Goal: Complete application form

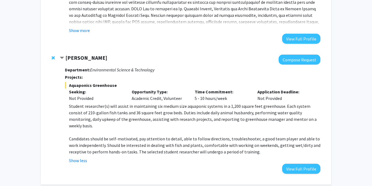
scroll to position [1418, 0]
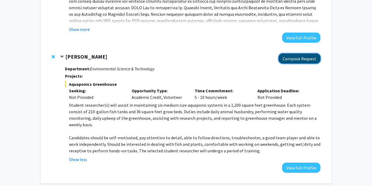
click at [304, 53] on button "Compose Request" at bounding box center [299, 58] width 42 height 10
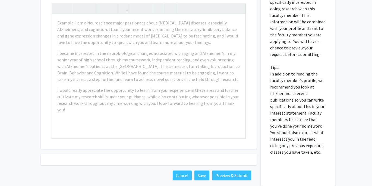
scroll to position [165, 0]
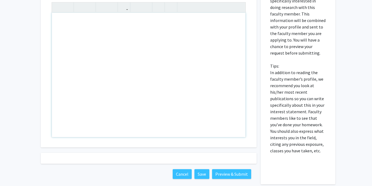
click at [64, 22] on div "Note to users with screen readers: Please press Alt+0 or Option+0 to deactivate…" at bounding box center [148, 75] width 193 height 124
paste div "Note to users with screen readers: Please press Alt+0 or Option+0 to deactivate…"
type textarea "<p>My name is [PERSON_NAME], and I am a sophomore majoring in Biology at the [G…"
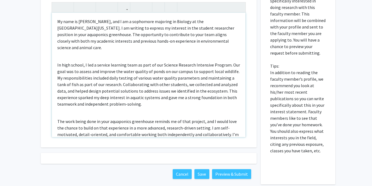
click at [57, 62] on p "In high school, I led a service learning team as part of our Science Research I…" at bounding box center [148, 85] width 183 height 46
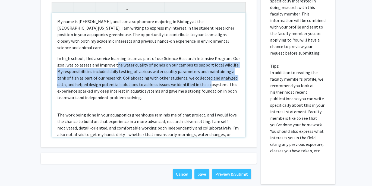
drag, startPoint x: 117, startPoint y: 59, endPoint x: 191, endPoint y: 78, distance: 76.5
click at [191, 78] on p "In high school, I led a service learning team as part of our Science Research I…" at bounding box center [148, 78] width 183 height 46
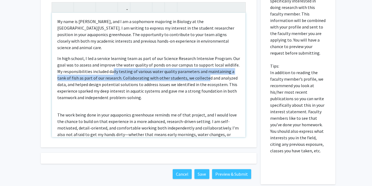
drag, startPoint x: 113, startPoint y: 64, endPoint x: 195, endPoint y: 74, distance: 82.5
click at [195, 74] on p "In high school, I led a service learning team as part of our Science Research I…" at bounding box center [148, 78] width 183 height 46
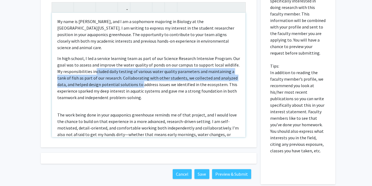
drag, startPoint x: 123, startPoint y: 76, endPoint x: 95, endPoint y: 65, distance: 29.7
click at [95, 65] on p "In high school, I led a service learning team as part of our Science Research I…" at bounding box center [148, 78] width 183 height 46
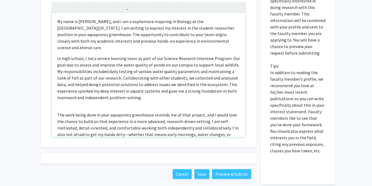
click at [61, 72] on p "In high school, I led a service learning team as part of our Science Research I…" at bounding box center [148, 78] width 183 height 46
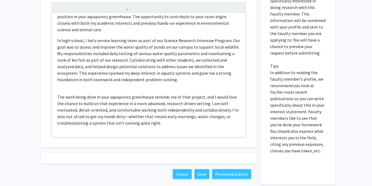
scroll to position [18, 0]
click at [157, 67] on p "In high school, I led a service learning team as part of our Science Research I…" at bounding box center [148, 60] width 183 height 46
click at [170, 75] on p "In high school, I led a service learning team as part of our Science Research I…" at bounding box center [148, 60] width 183 height 46
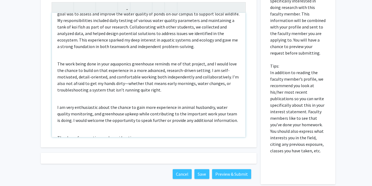
scroll to position [86, 0]
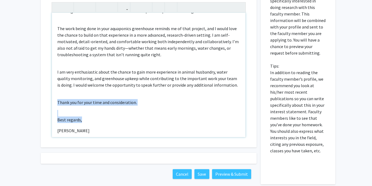
drag, startPoint x: 87, startPoint y: 115, endPoint x: 55, endPoint y: 97, distance: 36.9
click at [55, 97] on div "My name is [PERSON_NAME], and I am a sophomore majoring in Biology at the [GEOG…" at bounding box center [148, 75] width 193 height 124
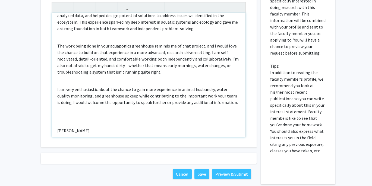
scroll to position [62, 0]
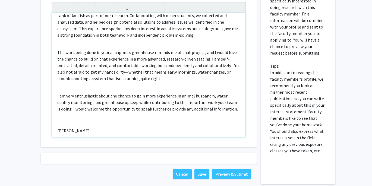
click at [58, 127] on p "[PERSON_NAME]" at bounding box center [148, 130] width 183 height 7
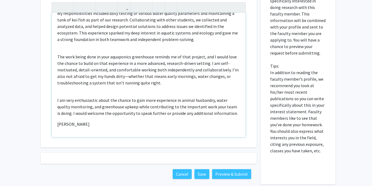
scroll to position [52, 0]
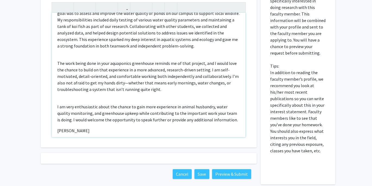
click at [58, 128] on span "[PERSON_NAME]" at bounding box center [73, 130] width 32 height 5
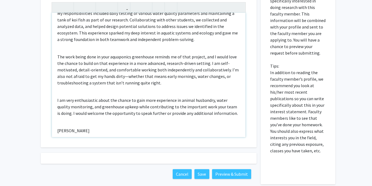
click at [57, 121] on div "My name is [PERSON_NAME], and I am a sophomore majoring in Biology at the [GEOG…" at bounding box center [148, 75] width 193 height 124
click at [59, 118] on div "My name is [PERSON_NAME], and I am a sophomore majoring in Biology at the [GEOG…" at bounding box center [148, 75] width 193 height 124
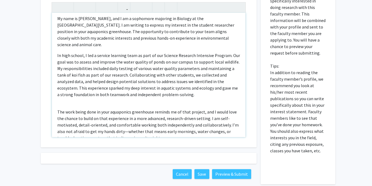
scroll to position [0, 0]
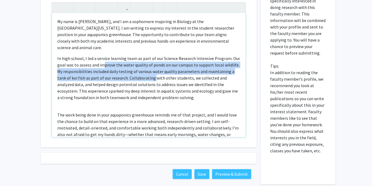
drag, startPoint x: 103, startPoint y: 58, endPoint x: 140, endPoint y: 72, distance: 39.8
click at [140, 72] on p "In high school, I led a service learning team as part of our Science Research I…" at bounding box center [148, 78] width 183 height 46
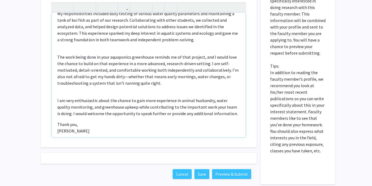
scroll to position [58, 0]
drag, startPoint x: 101, startPoint y: 65, endPoint x: 165, endPoint y: 78, distance: 65.7
click at [165, 78] on p "The work being done in your aquaponics greenhouse reminds me of that project, a…" at bounding box center [148, 69] width 183 height 33
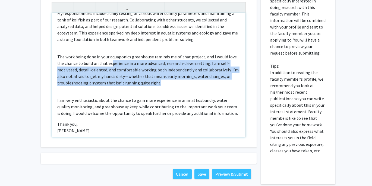
drag, startPoint x: 163, startPoint y: 78, endPoint x: 111, endPoint y: 54, distance: 56.8
click at [111, 54] on p "The work being done in your aquaponics greenhouse reminds me of that project, a…" at bounding box center [148, 69] width 183 height 33
drag, startPoint x: 111, startPoint y: 54, endPoint x: 175, endPoint y: 81, distance: 69.2
click at [175, 81] on div "My name is [PERSON_NAME], and I am a sophomore majoring in Biology at the [GEOG…" at bounding box center [148, 75] width 193 height 124
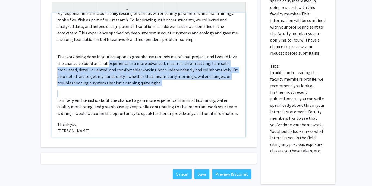
click at [175, 81] on div "My name is [PERSON_NAME], and I am a sophomore majoring in Biology at the [GEOG…" at bounding box center [148, 75] width 193 height 124
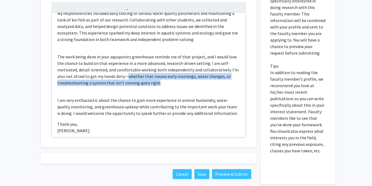
drag, startPoint x: 155, startPoint y: 79, endPoint x: 126, endPoint y: 72, distance: 29.2
click at [126, 72] on p "The work being done in your aquaponics greenhouse reminds me of that project, a…" at bounding box center [148, 69] width 183 height 33
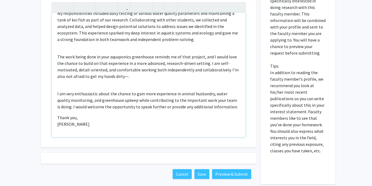
scroll to position [52, 0]
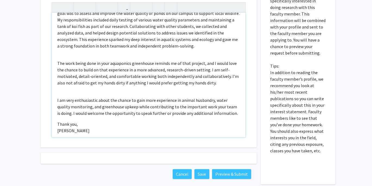
click at [210, 81] on div "My name is [PERSON_NAME], and I am a sophomore majoring in Biology at the [GEOG…" at bounding box center [148, 75] width 193 height 124
click at [215, 79] on p "The work being done in your aquaponics greenhouse reminds me of that project, a…" at bounding box center [148, 73] width 183 height 26
click at [56, 95] on div "My name is [PERSON_NAME], and I am a sophomore majoring in Biology at the [GEOG…" at bounding box center [148, 75] width 193 height 124
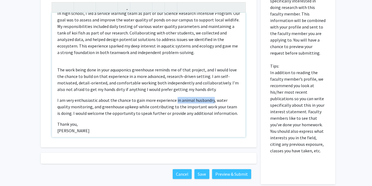
drag, startPoint x: 211, startPoint y: 94, endPoint x: 174, endPoint y: 95, distance: 37.2
click at [174, 97] on p "I am very enthusiastic about the chance to gain more experience in animal husba…" at bounding box center [148, 107] width 183 height 20
click at [115, 100] on p "I am very enthusiastic about the chance to gain more experience with animals an…" at bounding box center [148, 107] width 183 height 20
click at [144, 100] on p "I am very enthusiastic about the chance to gain more experience with animals an…" at bounding box center [148, 107] width 183 height 20
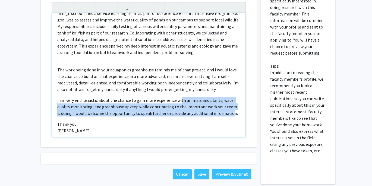
drag, startPoint x: 178, startPoint y: 96, endPoint x: 225, endPoint y: 109, distance: 48.8
click at [226, 109] on p "I am very enthusiastic about the chance to gain more experience with animals an…" at bounding box center [148, 107] width 183 height 20
click at [225, 109] on p "I am very enthusiastic about the chance to gain more experience with animals an…" at bounding box center [148, 107] width 183 height 20
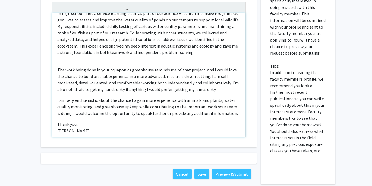
click at [146, 108] on p "I am very enthusiastic about the chance to gain more experience with animals an…" at bounding box center [148, 107] width 183 height 20
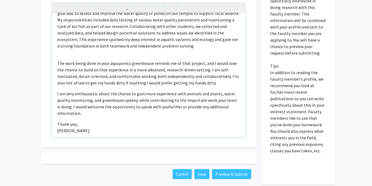
type textarea "<p>My name is [PERSON_NAME], and I am a sophomore majoring in Biology at the [G…"
click at [151, 105] on p "I am very enthusiastic about the chance to gain more experience with animals an…" at bounding box center [148, 103] width 183 height 26
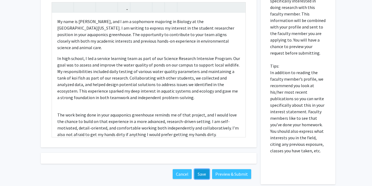
click at [200, 171] on button "Save" at bounding box center [201, 174] width 15 height 10
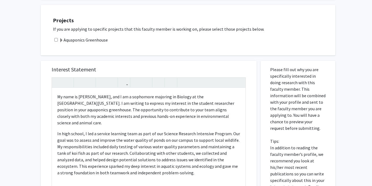
scroll to position [3, 0]
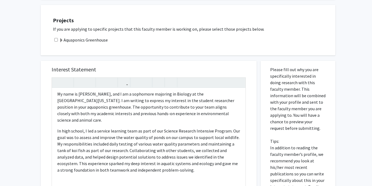
click at [60, 40] on span at bounding box center [61, 40] width 4 height 4
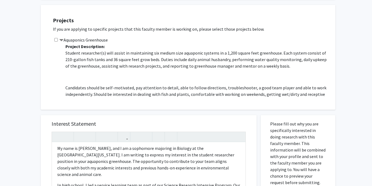
click at [56, 39] on input "checkbox" at bounding box center [56, 40] width 4 height 4
checkbox input "true"
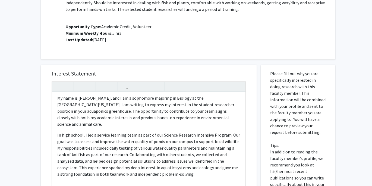
scroll to position [141, 0]
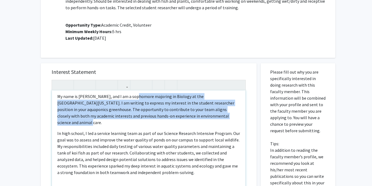
drag, startPoint x: 131, startPoint y: 96, endPoint x: 220, endPoint y: 119, distance: 92.2
click at [220, 118] on p "My name is [PERSON_NAME], and I am a sophomore majoring in Biology at the [GEOG…" at bounding box center [148, 109] width 183 height 33
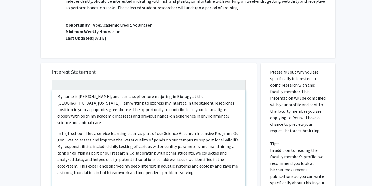
click at [220, 119] on div "My name is [PERSON_NAME], and I am a sophomore majoring in Biology at the [GEOG…" at bounding box center [148, 152] width 193 height 124
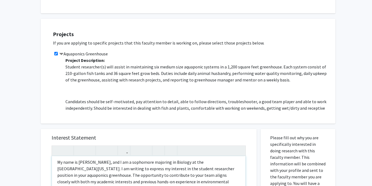
scroll to position [0, 0]
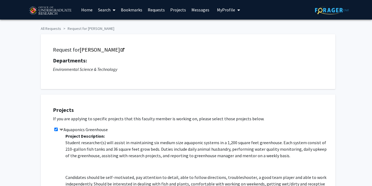
click at [227, 12] on span "My Profile" at bounding box center [226, 9] width 18 height 5
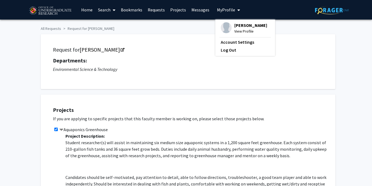
click at [240, 31] on span "View Profile" at bounding box center [250, 31] width 33 height 6
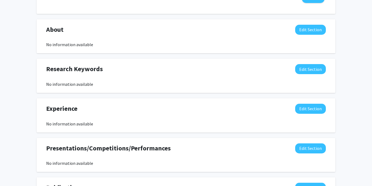
scroll to position [229, 0]
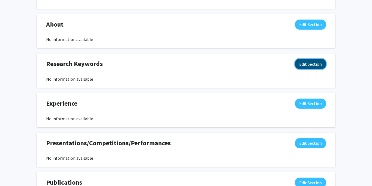
click at [303, 59] on button "Edit Section" at bounding box center [310, 64] width 31 height 10
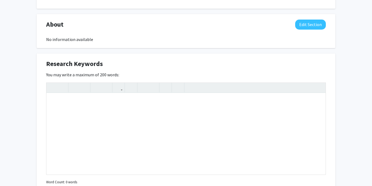
click at [200, 65] on div "Research Keywords Edit Section" at bounding box center [186, 65] width 288 height 12
click at [316, 86] on div "Insert link Remove link" at bounding box center [185, 128] width 279 height 92
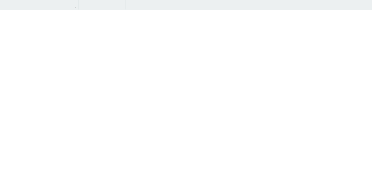
click at [359, 3] on div at bounding box center [186, 5] width 372 height 10
click at [364, 4] on div "[PERSON_NAME] Edit Section See Public View help Degree Level: Undergraduate Stu…" at bounding box center [186, 35] width 372 height 490
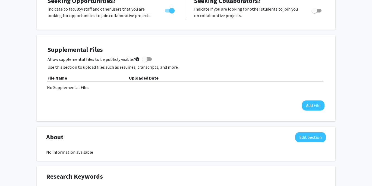
scroll to position [117, 0]
click at [317, 102] on button "Add File" at bounding box center [313, 105] width 23 height 10
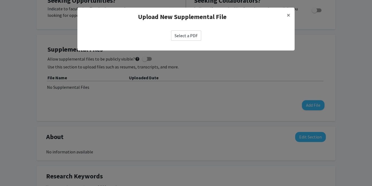
click at [181, 34] on label "Select a PDF" at bounding box center [186, 35] width 30 height 10
click at [0, 0] on input "Select a PDF" at bounding box center [0, 0] width 0 height 0
click at [182, 35] on label "Select a PDF" at bounding box center [186, 35] width 30 height 10
click at [0, 0] on input "Select a PDF" at bounding box center [0, 0] width 0 height 0
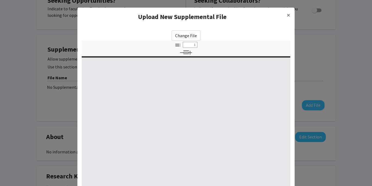
select select "custom"
type input "0"
select select "custom"
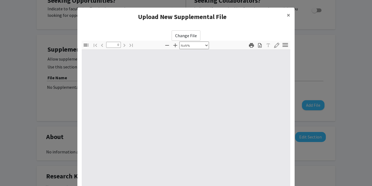
type input "1"
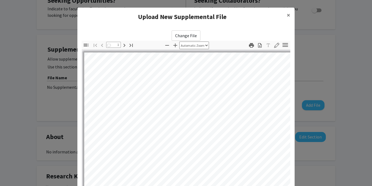
select select "auto"
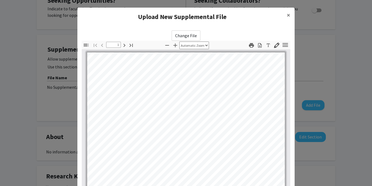
scroll to position [71, 0]
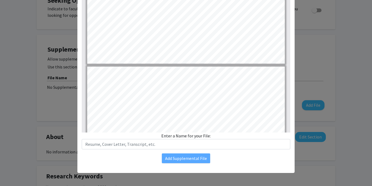
type input "2"
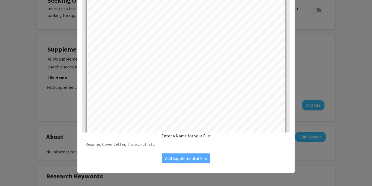
scroll to position [330, 0]
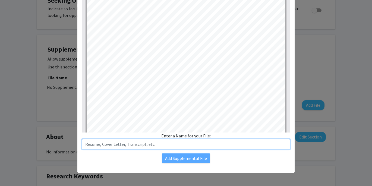
click at [168, 143] on input "text" at bounding box center [186, 144] width 208 height 10
click at [85, 145] on input "Transcript" at bounding box center [186, 144] width 208 height 10
type input "Transcript"
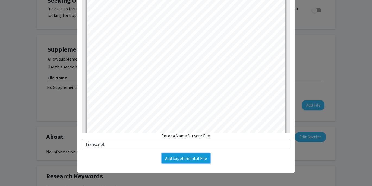
click at [175, 156] on button "Add Supplemental File" at bounding box center [186, 158] width 48 height 10
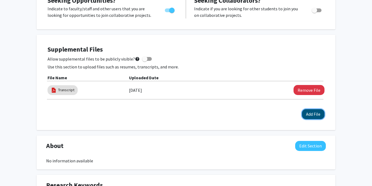
click at [318, 116] on button "Add File" at bounding box center [313, 114] width 23 height 10
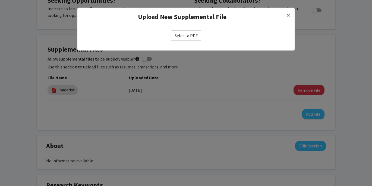
click at [190, 34] on label "Select a PDF" at bounding box center [186, 35] width 30 height 10
click at [0, 0] on input "Select a PDF" at bounding box center [0, 0] width 0 height 0
select select "custom"
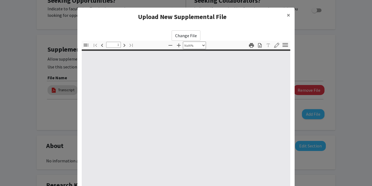
type input "0"
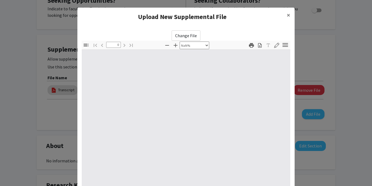
select select "auto"
type input "1"
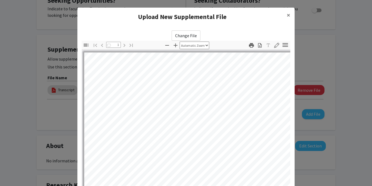
select select "auto"
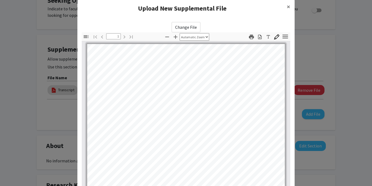
scroll to position [0, 0]
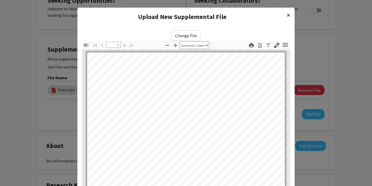
click at [288, 16] on span "×" at bounding box center [288, 15] width 4 height 8
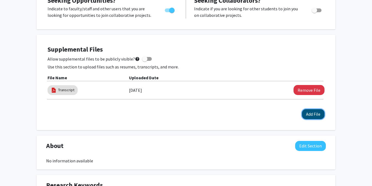
click at [319, 114] on button "Add File" at bounding box center [313, 114] width 23 height 10
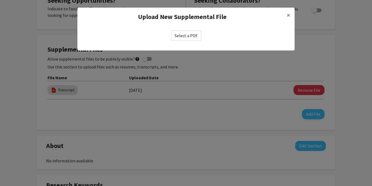
click at [188, 34] on label "Select a PDF" at bounding box center [186, 35] width 30 height 10
click at [0, 0] on input "Select a PDF" at bounding box center [0, 0] width 0 height 0
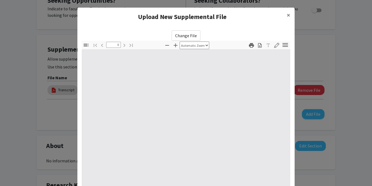
select select "custom"
type input "1"
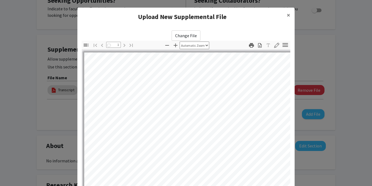
select select "auto"
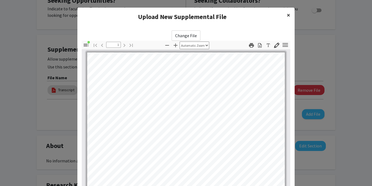
click at [288, 13] on span "×" at bounding box center [288, 15] width 4 height 8
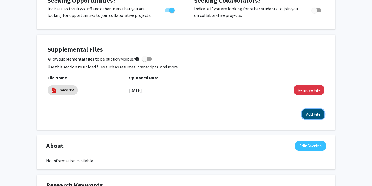
click at [319, 116] on button "Add File" at bounding box center [313, 114] width 23 height 10
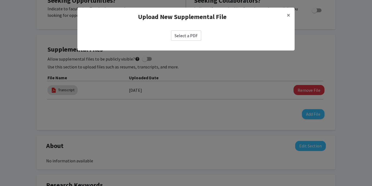
click at [188, 37] on label "Select a PDF" at bounding box center [186, 35] width 30 height 10
click at [0, 0] on input "Select a PDF" at bounding box center [0, 0] width 0 height 0
click at [188, 34] on label "Select a PDF" at bounding box center [186, 35] width 30 height 10
click at [0, 0] on input "Select a PDF" at bounding box center [0, 0] width 0 height 0
click at [188, 35] on label "Select a PDF" at bounding box center [186, 35] width 30 height 10
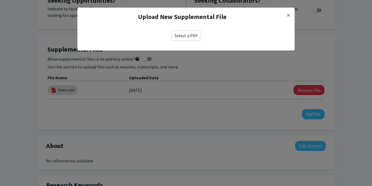
click at [0, 0] on input "Select a PDF" at bounding box center [0, 0] width 0 height 0
select select "custom"
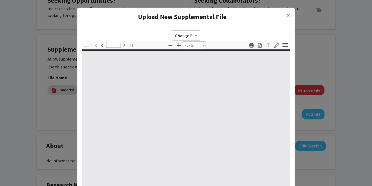
type input "0"
select select "custom"
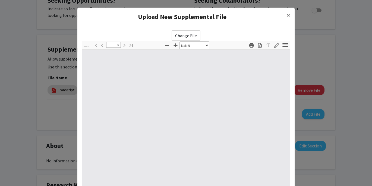
type input "1"
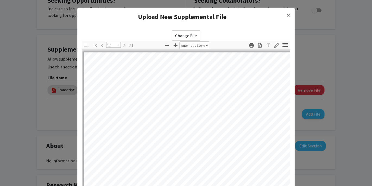
select select "auto"
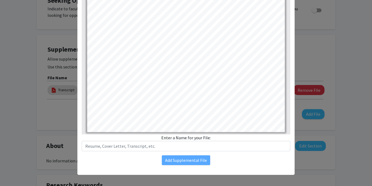
scroll to position [71, 0]
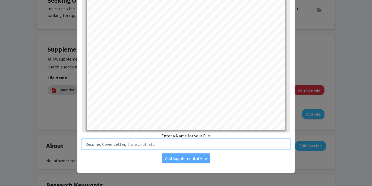
click at [183, 145] on input "text" at bounding box center [186, 144] width 208 height 10
type input "Resume"
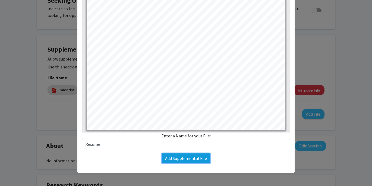
click at [203, 158] on button "Add Supplemental File" at bounding box center [186, 158] width 48 height 10
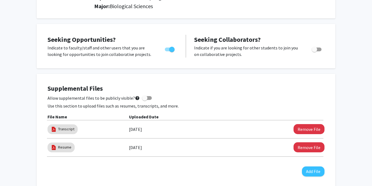
scroll to position [0, 0]
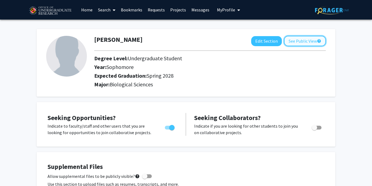
click at [309, 42] on button "See Public View help" at bounding box center [305, 41] width 42 height 10
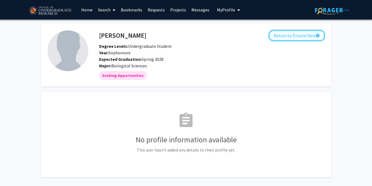
click at [301, 38] on button "Return to Private View help" at bounding box center [296, 35] width 55 height 10
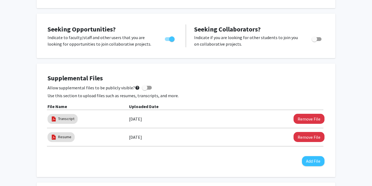
scroll to position [97, 0]
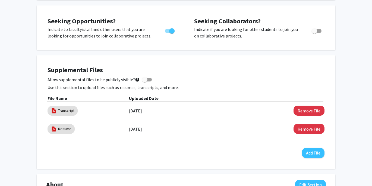
click at [144, 79] on span at bounding box center [144, 79] width 5 height 5
click at [144, 81] on input "Allow supplemental files to be publicly visible? help" at bounding box center [144, 81] width 0 height 0
checkbox input "true"
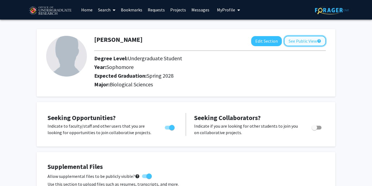
click at [306, 40] on button "See Public View help" at bounding box center [305, 41] width 42 height 10
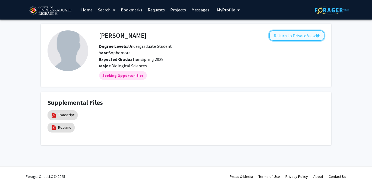
click at [307, 35] on button "Return to Private View help" at bounding box center [296, 35] width 55 height 10
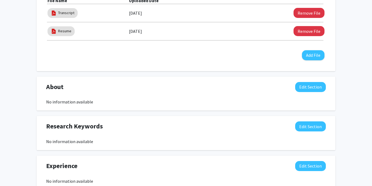
scroll to position [222, 0]
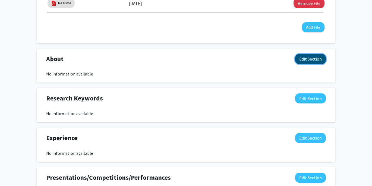
click at [302, 61] on button "Edit Section" at bounding box center [310, 59] width 31 height 10
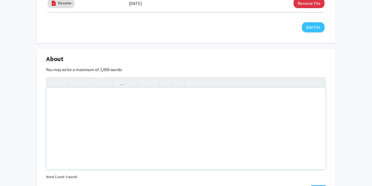
click at [144, 104] on div "Note to users with screen readers: Please deactivate our accessibility plugin f…" at bounding box center [185, 128] width 279 height 81
type textarea "S"
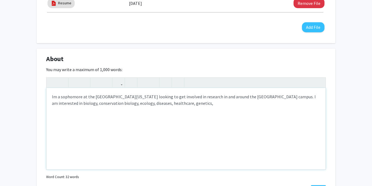
click at [167, 104] on div "Im a sophomore at the [GEOGRAPHIC_DATA][US_STATE] looking to get involved in re…" at bounding box center [185, 128] width 279 height 81
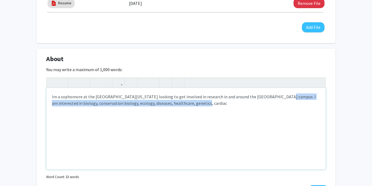
drag, startPoint x: 194, startPoint y: 105, endPoint x: 270, endPoint y: 98, distance: 76.8
click at [270, 98] on div "Im a sophomore at the [GEOGRAPHIC_DATA][US_STATE] looking to get involved in re…" at bounding box center [185, 128] width 279 height 81
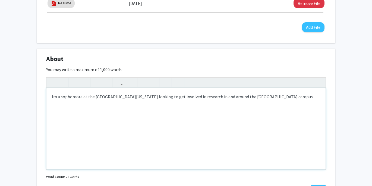
click at [182, 98] on div "Im a sophomore at the [GEOGRAPHIC_DATA][US_STATE] looking to get involved in re…" at bounding box center [185, 128] width 279 height 81
click at [180, 99] on div "Im a sophomore at the [GEOGRAPHIC_DATA][US_STATE] looking to get involved in re…" at bounding box center [185, 128] width 279 height 81
click at [292, 97] on div "Im a sophomore at the [GEOGRAPHIC_DATA][US_STATE] looking to get involved in bi…" at bounding box center [185, 128] width 279 height 81
click at [202, 97] on div "Im a sophomore at the [GEOGRAPHIC_DATA][US_STATE] looking to get involved in bi…" at bounding box center [185, 128] width 279 height 81
click at [318, 98] on div "Im a sophomore at the [GEOGRAPHIC_DATA][US_STATE] looking to get involved in bi…" at bounding box center [185, 128] width 279 height 81
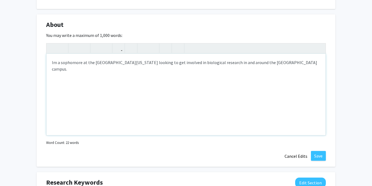
scroll to position [257, 0]
click at [320, 157] on button "Save" at bounding box center [318, 156] width 15 height 10
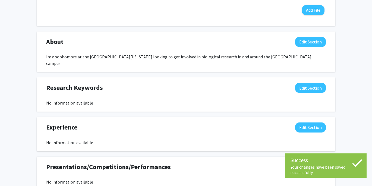
scroll to position [235, 0]
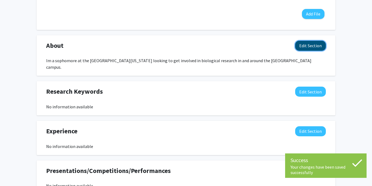
click at [310, 47] on button "Edit Section" at bounding box center [310, 46] width 31 height 10
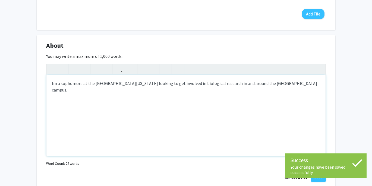
click at [53, 83] on div "Im a sophomore at the [GEOGRAPHIC_DATA][US_STATE] looking to get involved in bi…" at bounding box center [185, 115] width 279 height 81
type textarea "I'm a sophomore at the [GEOGRAPHIC_DATA][US_STATE] looking to get involved in b…"
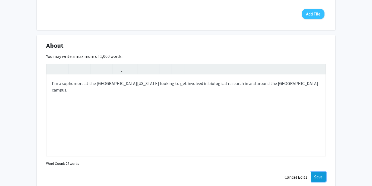
click at [319, 174] on button "Save" at bounding box center [318, 177] width 15 height 10
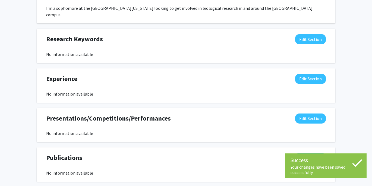
scroll to position [296, 0]
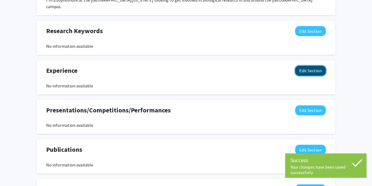
click at [318, 68] on button "Edit Section" at bounding box center [310, 71] width 31 height 10
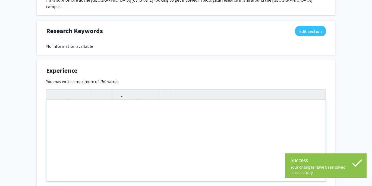
click at [123, 103] on div "Note to users with screen readers: Please deactivate our accessibility plugin f…" at bounding box center [185, 140] width 279 height 81
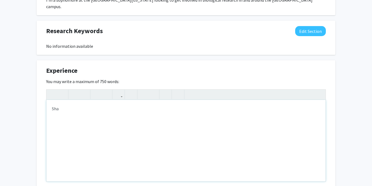
type textarea "S"
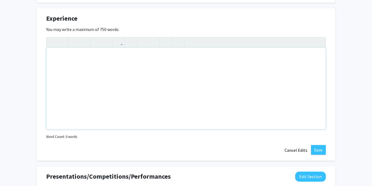
scroll to position [468, 0]
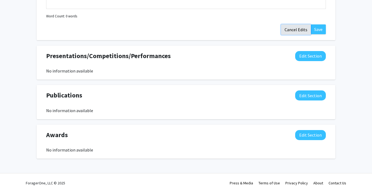
click at [295, 24] on button "Cancel Edits" at bounding box center [296, 29] width 30 height 10
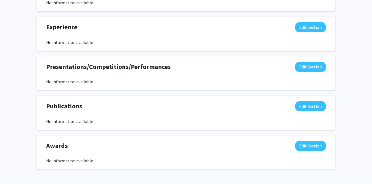
scroll to position [350, 0]
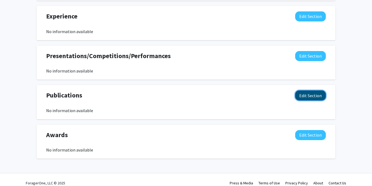
click at [314, 90] on button "Edit Section" at bounding box center [310, 95] width 31 height 10
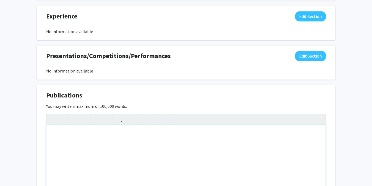
click at [91, 125] on div "Note to users with screen readers: Please deactivate our accessibility plugin f…" at bounding box center [185, 165] width 279 height 81
type textarea "Y"
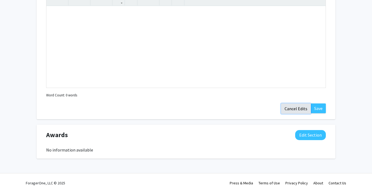
click at [290, 103] on button "Cancel Edits" at bounding box center [296, 108] width 30 height 10
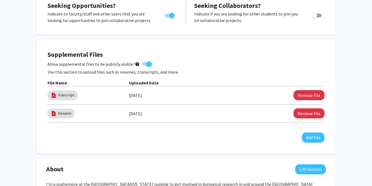
scroll to position [0, 0]
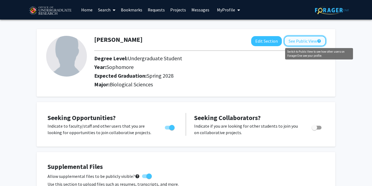
click at [317, 40] on mat-icon "help" at bounding box center [319, 41] width 4 height 7
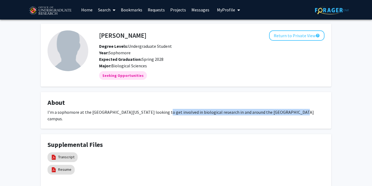
drag, startPoint x: 156, startPoint y: 112, endPoint x: 285, endPoint y: 115, distance: 128.9
click at [285, 115] on div "I'm a sophomore at the [GEOGRAPHIC_DATA][US_STATE] looking to get involved in b…" at bounding box center [185, 115] width 277 height 13
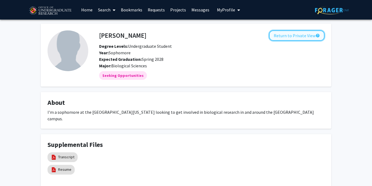
click at [306, 37] on button "Return to Private View help" at bounding box center [296, 35] width 55 height 10
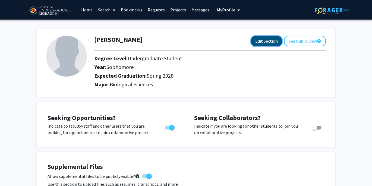
click at [263, 42] on button "Edit Section" at bounding box center [266, 41] width 31 height 10
select select "sophomore"
select select "41: spring_2028"
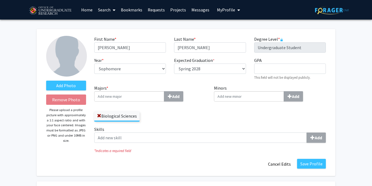
click at [136, 97] on input "Majors * Add" at bounding box center [129, 96] width 70 height 10
type input "N"
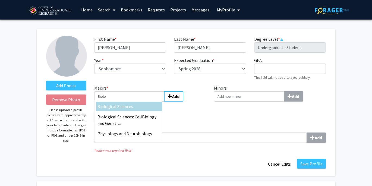
click at [142, 108] on div "Biolo gical Sciences" at bounding box center [128, 106] width 63 height 7
click at [142, 101] on input "Biolo" at bounding box center [129, 96] width 70 height 10
type input "Biological Sciences"
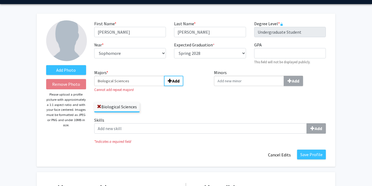
scroll to position [17, 0]
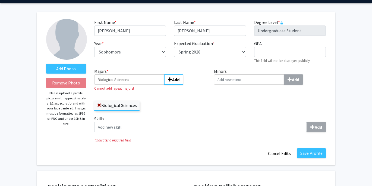
click at [208, 111] on div "Majors * Biological Sciences Add Cannot add repeat majors! Biological Sciences" at bounding box center [150, 91] width 120 height 47
drag, startPoint x: 139, startPoint y: 82, endPoint x: 92, endPoint y: 77, distance: 46.9
click at [92, 77] on div "Majors * Biological Sciences Add Cannot add repeat majors! Biological Sciences" at bounding box center [150, 91] width 120 height 47
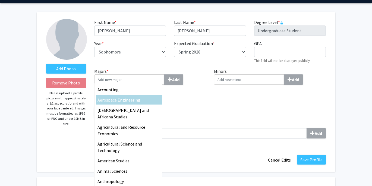
click at [196, 109] on div "Biological Sciences" at bounding box center [150, 109] width 112 height 16
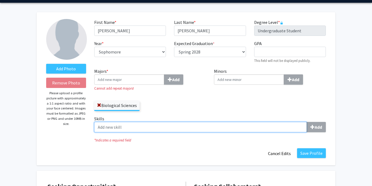
click at [161, 130] on input "Skills Add" at bounding box center [200, 127] width 212 height 10
type input "Excel"
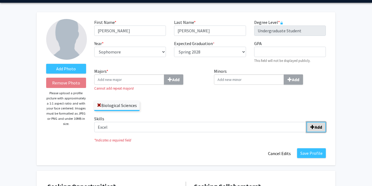
click at [318, 131] on button "Add" at bounding box center [315, 127] width 19 height 10
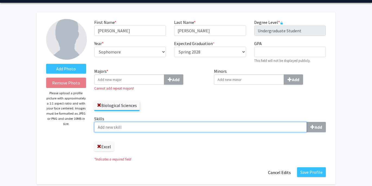
click at [166, 129] on input "Skills Add" at bounding box center [200, 127] width 212 height 10
type input "Indesign"
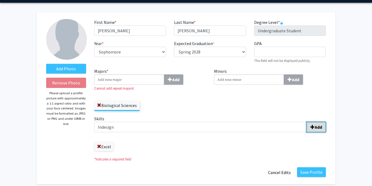
click at [321, 128] on b "Add" at bounding box center [317, 126] width 7 height 5
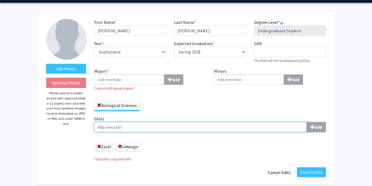
click at [170, 126] on input "Skills Add" at bounding box center [200, 127] width 212 height 10
type input "Microsoft Word"
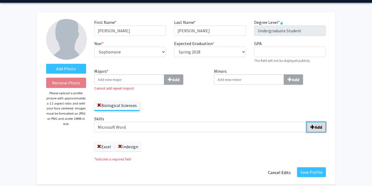
click at [315, 126] on b "Add" at bounding box center [317, 126] width 7 height 5
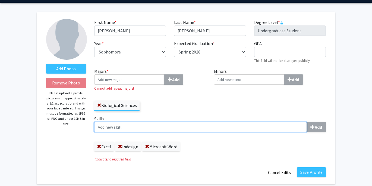
click at [195, 127] on input "Skills Add" at bounding box center [200, 127] width 212 height 10
type input "R"
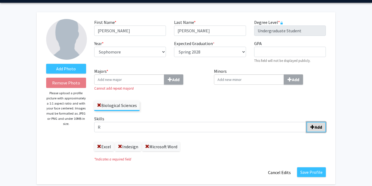
click at [310, 125] on button "Add" at bounding box center [315, 127] width 19 height 10
click at [187, 146] on span at bounding box center [186, 146] width 4 height 4
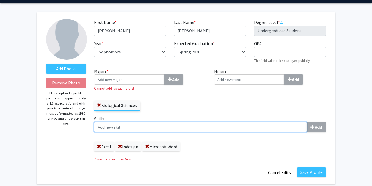
click at [168, 130] on input "Skills Add" at bounding box center [200, 127] width 212 height 10
type input "R studio"
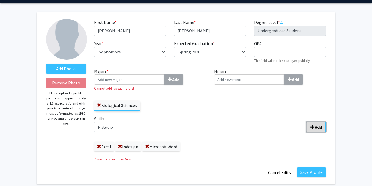
click at [321, 127] on b "Add" at bounding box center [317, 126] width 7 height 5
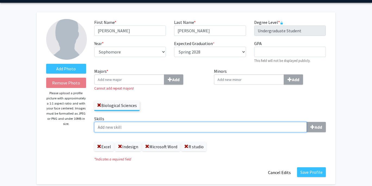
click at [189, 124] on input "Skills Add" at bounding box center [200, 127] width 212 height 10
type input "Google Sheets"
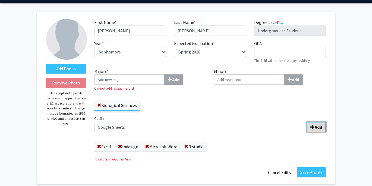
click at [319, 127] on b "Add" at bounding box center [317, 126] width 7 height 5
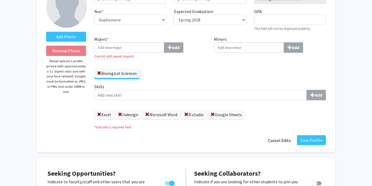
scroll to position [36, 0]
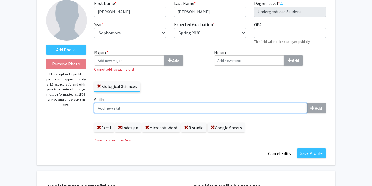
click at [181, 105] on input "Skills Add" at bounding box center [200, 108] width 212 height 10
type input "Collaboration"
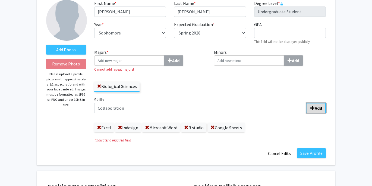
click at [315, 106] on b "Add" at bounding box center [317, 107] width 7 height 5
click at [252, 127] on span at bounding box center [250, 127] width 4 height 4
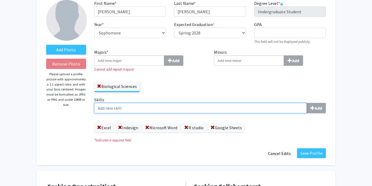
click at [208, 111] on input "Skills Add" at bounding box center [200, 108] width 212 height 10
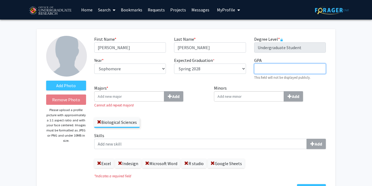
click at [276, 64] on input "GPA required" at bounding box center [290, 68] width 72 height 10
type input "3.85"
click at [272, 82] on div "First Name * required [PERSON_NAME] Last Name * required [PERSON_NAME] Degree L…" at bounding box center [210, 60] width 240 height 49
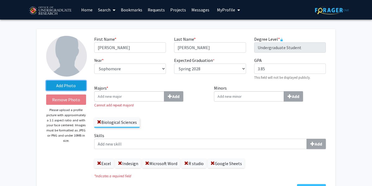
click at [74, 85] on label "Add Photo" at bounding box center [66, 86] width 40 height 10
click at [0, 0] on input "Add Photo" at bounding box center [0, 0] width 0 height 0
click at [68, 84] on label "Add Photo" at bounding box center [66, 86] width 40 height 10
click at [0, 0] on input "Add Photo" at bounding box center [0, 0] width 0 height 0
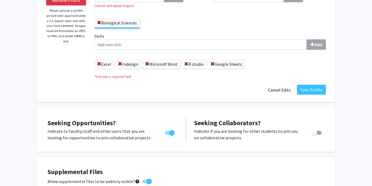
scroll to position [100, 0]
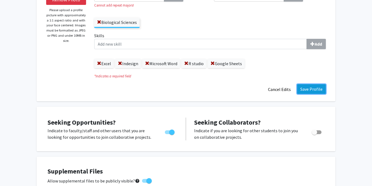
click at [309, 85] on button "Save Profile" at bounding box center [311, 89] width 29 height 10
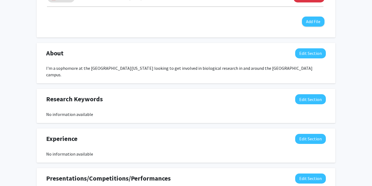
scroll to position [0, 0]
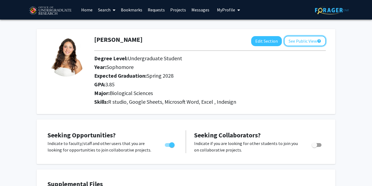
click at [304, 40] on button "See Public View help" at bounding box center [305, 41] width 42 height 10
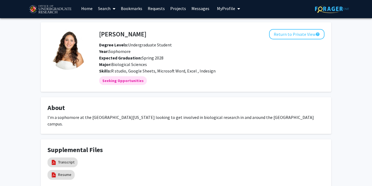
scroll to position [1, 0]
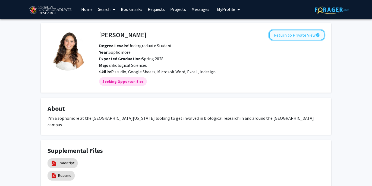
click at [294, 39] on button "Return to Private View help" at bounding box center [296, 35] width 55 height 10
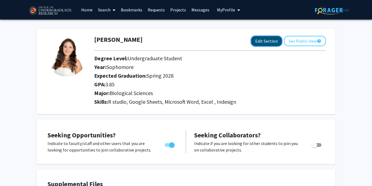
click at [269, 44] on button "Edit Section" at bounding box center [266, 41] width 31 height 10
select select "sophomore"
select select "41: spring_2028"
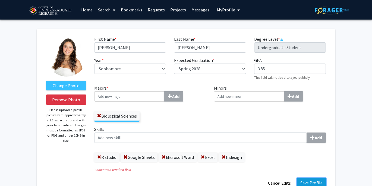
click at [304, 178] on button "Save Profile" at bounding box center [311, 183] width 29 height 10
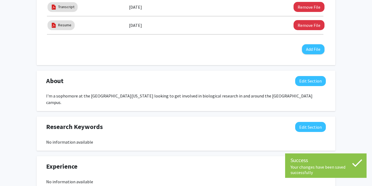
scroll to position [219, 0]
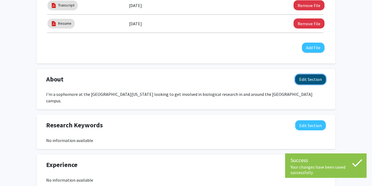
click at [312, 82] on button "Edit Section" at bounding box center [310, 79] width 31 height 10
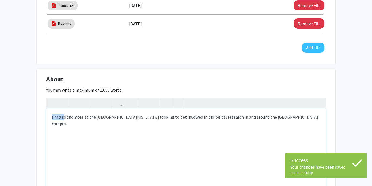
drag, startPoint x: 64, startPoint y: 118, endPoint x: 26, endPoint y: 117, distance: 38.5
click at [27, 117] on div "[PERSON_NAME] Edit Section See Public View help Degree Level: Undergraduate Stu…" at bounding box center [186, 118] width 372 height 636
type textarea "Sophomore at the [GEOGRAPHIC_DATA][US_STATE] looking to get involved in biologi…"
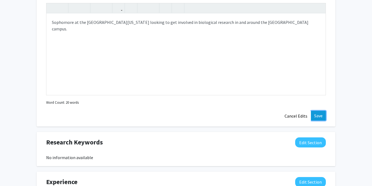
click at [317, 117] on button "Save" at bounding box center [318, 116] width 15 height 10
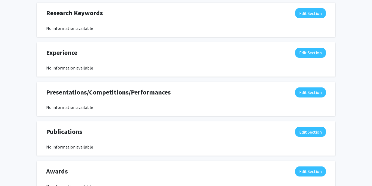
scroll to position [0, 0]
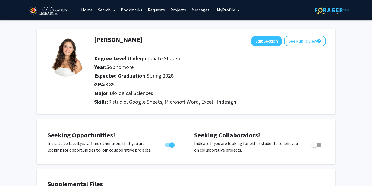
click at [155, 9] on link "Requests" at bounding box center [156, 9] width 23 height 19
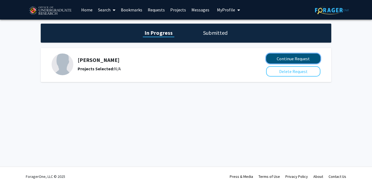
click at [287, 59] on button "Continue Request" at bounding box center [293, 58] width 54 height 10
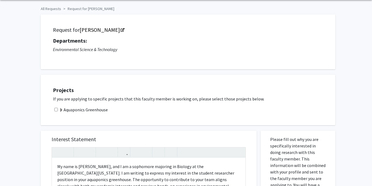
scroll to position [20, 0]
click at [114, 29] on link "[PERSON_NAME]" at bounding box center [101, 30] width 44 height 7
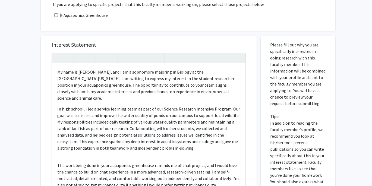
scroll to position [114, 0]
drag, startPoint x: 117, startPoint y: 79, endPoint x: 63, endPoint y: 81, distance: 54.0
click at [63, 81] on p "My name is [PERSON_NAME], and I am a sophomore majoring in Biology at the [GEOG…" at bounding box center [148, 85] width 183 height 33
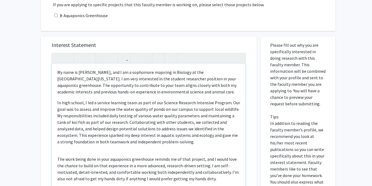
click at [117, 88] on p "My name is [PERSON_NAME], and I am a sophomore majoring in Biology at the [GEOG…" at bounding box center [148, 82] width 183 height 26
click at [187, 80] on p "My name is [PERSON_NAME], and I am a sophomore majoring in Biology at the [GEOG…" at bounding box center [148, 82] width 183 height 26
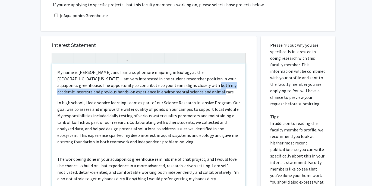
drag, startPoint x: 175, startPoint y: 93, endPoint x: 172, endPoint y: 88, distance: 5.7
click at [172, 88] on p "My name is [PERSON_NAME], and I am a sophomore majoring in Biology at the [GEOG…" at bounding box center [148, 82] width 183 height 26
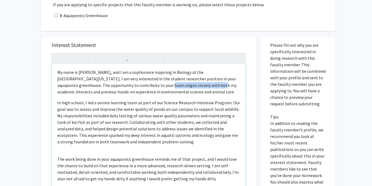
drag, startPoint x: 129, startPoint y: 86, endPoint x: 177, endPoint y: 85, distance: 48.3
click at [177, 85] on p "My name is [PERSON_NAME], and I am a sophomore majoring in Biology at the [GEOG…" at bounding box center [148, 82] width 183 height 26
click at [132, 93] on p "My name is [PERSON_NAME], and I am a sophomore majoring in Biology at the [GEOG…" at bounding box center [148, 82] width 183 height 26
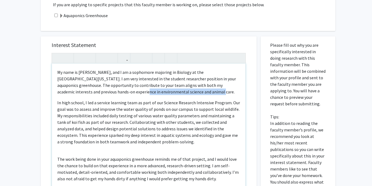
drag, startPoint x: 167, startPoint y: 94, endPoint x: 85, endPoint y: 92, distance: 81.4
click at [85, 92] on p "My name is [PERSON_NAME], and I am a sophomore majoring in Biology at the [GEOG…" at bounding box center [148, 82] width 183 height 26
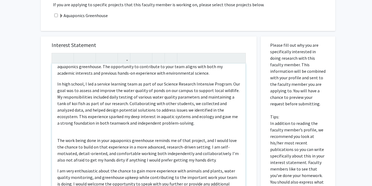
scroll to position [21, 0]
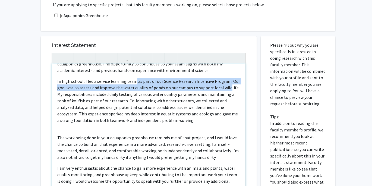
drag, startPoint x: 133, startPoint y: 81, endPoint x: 228, endPoint y: 89, distance: 94.4
click at [228, 89] on p "In high school, I led a service learning team as part of our Science Research I…" at bounding box center [148, 101] width 183 height 46
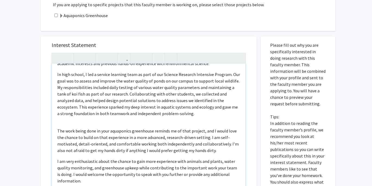
scroll to position [29, 0]
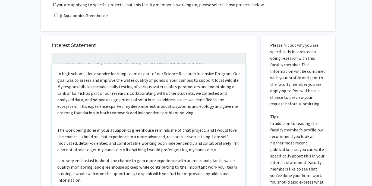
drag, startPoint x: 142, startPoint y: 80, endPoint x: 203, endPoint y: 93, distance: 61.4
click at [203, 93] on p "In high school, I led a service learning team as part of our Science Research I…" at bounding box center [148, 93] width 183 height 46
click at [234, 79] on p "In high school, I led a service learning team as part of our Science Research I…" at bounding box center [148, 93] width 183 height 46
drag, startPoint x: 234, startPoint y: 80, endPoint x: 212, endPoint y: 82, distance: 21.8
click at [212, 82] on p "In high school, I led a service learning team as part of our Science Research I…" at bounding box center [148, 93] width 183 height 46
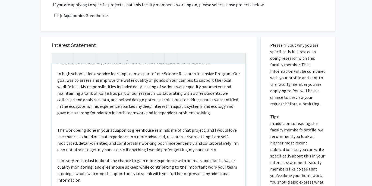
click at [181, 87] on p "In high school, I led a service learning team as part of our Science Research I…" at bounding box center [148, 93] width 183 height 46
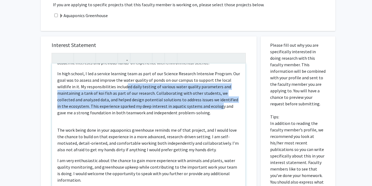
drag, startPoint x: 127, startPoint y: 86, endPoint x: 207, endPoint y: 105, distance: 82.2
click at [207, 105] on p "In high school, I led a service learning team as part of our Science Research I…" at bounding box center [148, 93] width 183 height 46
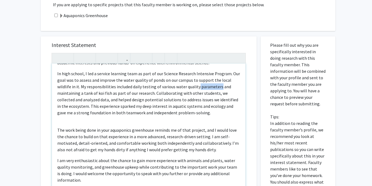
drag, startPoint x: 218, startPoint y: 87, endPoint x: 197, endPoint y: 87, distance: 21.2
click at [197, 87] on p "In high school, I led a service learning team as part of our Science Research I…" at bounding box center [148, 93] width 183 height 46
click at [181, 93] on p "In high school, I led a service learning team as part of our Science Research I…" at bounding box center [148, 93] width 183 height 46
click at [214, 87] on p "In high school, I led a service learning team as part of our Science Research I…" at bounding box center [148, 93] width 183 height 46
click at [84, 98] on p "In high school, I led a service learning team as part of our Science Research I…" at bounding box center [148, 93] width 183 height 46
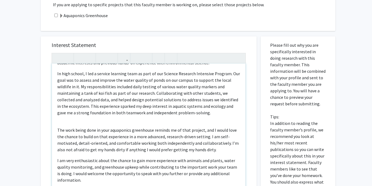
click at [104, 94] on p "In high school, I led a service learning team as part of our Science Research I…" at bounding box center [148, 93] width 183 height 46
click at [136, 94] on p "In high school, I led a service learning team as part of our Science Research I…" at bounding box center [148, 93] width 183 height 46
drag, startPoint x: 150, startPoint y: 95, endPoint x: 58, endPoint y: 93, distance: 92.0
click at [58, 93] on p "In high school, I led a service learning team as part of our Science Research I…" at bounding box center [148, 93] width 183 height 46
click at [114, 115] on p "In high school, I led a service learning team as part of our Science Research I…" at bounding box center [148, 93] width 183 height 46
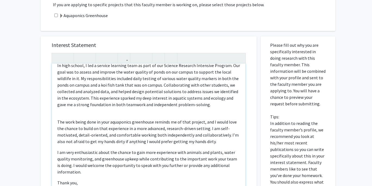
scroll to position [40, 0]
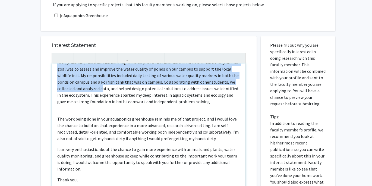
drag, startPoint x: 101, startPoint y: 88, endPoint x: 171, endPoint y: 106, distance: 71.8
click at [171, 106] on div "My name is [PERSON_NAME], and I am a sophomore majoring in Biology at the [GEOG…" at bounding box center [148, 125] width 193 height 124
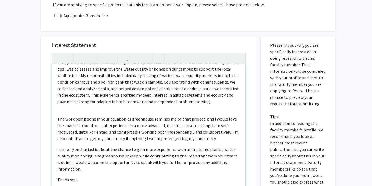
click at [195, 101] on p "In high school, I led a service learning team as part of our Science Research I…" at bounding box center [148, 82] width 183 height 46
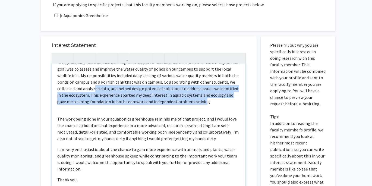
drag, startPoint x: 193, startPoint y: 101, endPoint x: 94, endPoint y: 90, distance: 99.6
click at [94, 90] on p "In high school, I led a service learning team as part of our Science Research I…" at bounding box center [148, 82] width 183 height 46
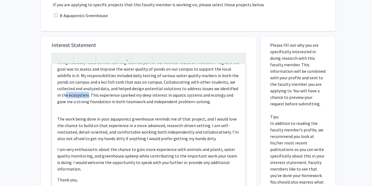
drag, startPoint x: 83, startPoint y: 95, endPoint x: 61, endPoint y: 95, distance: 21.7
click at [61, 95] on p "In high school, I led a service learning team as part of our Science Research I…" at bounding box center [148, 82] width 183 height 46
click at [127, 99] on p "In high school, I led a service learning team as part of our Science Research I…" at bounding box center [148, 82] width 183 height 46
drag, startPoint x: 156, startPoint y: 96, endPoint x: 122, endPoint y: 96, distance: 33.9
click at [122, 96] on p "In high school, I led a service learning team as part of our Science Research I…" at bounding box center [148, 82] width 183 height 46
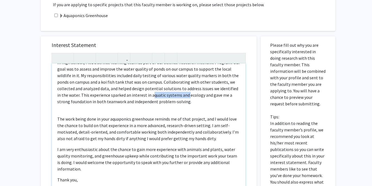
drag, startPoint x: 183, startPoint y: 95, endPoint x: 146, endPoint y: 95, distance: 37.2
click at [146, 95] on p "In high school, I led a service learning team as part of our Science Research I…" at bounding box center [148, 82] width 183 height 46
click at [158, 95] on p "In high school, I led a service learning team as part of our Science Research I…" at bounding box center [148, 82] width 183 height 46
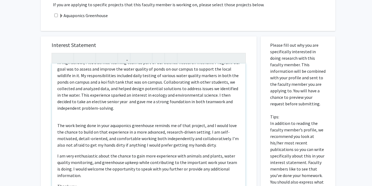
click at [74, 102] on p "In high school, I led a service learning team as part of our Science Research I…" at bounding box center [148, 85] width 183 height 52
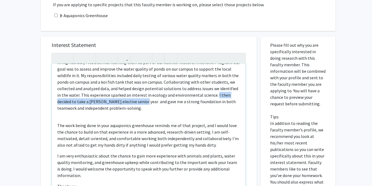
drag, startPoint x: 123, startPoint y: 101, endPoint x: 210, endPoint y: 97, distance: 87.2
click at [210, 97] on p "In high school, I led a service learning team as part of our Science Research I…" at bounding box center [148, 85] width 183 height 52
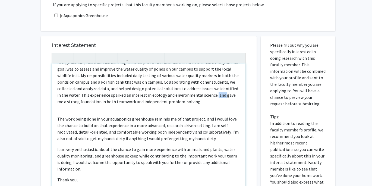
drag, startPoint x: 218, startPoint y: 95, endPoint x: 209, endPoint y: 95, distance: 8.7
click at [209, 95] on p "In high school, I led a service learning team as part of our Science Research I…" at bounding box center [148, 82] width 183 height 46
click at [189, 99] on p "In high school, I led a service learning team as part of our Science Research I…" at bounding box center [148, 82] width 183 height 46
click at [212, 102] on p "In high school, I led a service learning team as part of our Science Research I…" at bounding box center [148, 82] width 183 height 46
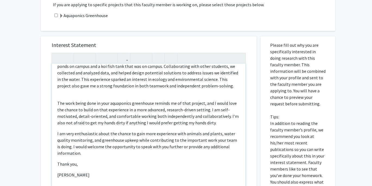
click at [58, 103] on p "The work being done in your aquaponics greenhouse reminds me of that project, a…" at bounding box center [148, 113] width 183 height 26
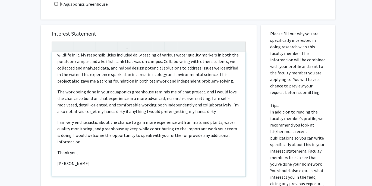
scroll to position [126, 0]
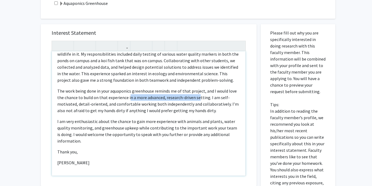
drag, startPoint x: 129, startPoint y: 99, endPoint x: 198, endPoint y: 99, distance: 68.9
click at [198, 99] on p "The work being done in your aquaponics greenhouse reminds me of that project, a…" at bounding box center [148, 101] width 183 height 26
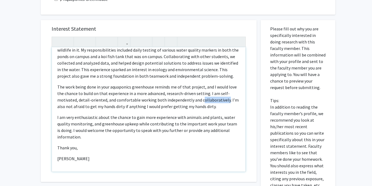
drag, startPoint x: 224, startPoint y: 101, endPoint x: 199, endPoint y: 103, distance: 25.1
click at [199, 103] on p "The work being done in your aquaponics greenhouse reminds me of that project, a…" at bounding box center [148, 97] width 183 height 26
click at [117, 96] on p "The work being done in your aquaponics greenhouse reminds me of that project, a…" at bounding box center [148, 97] width 183 height 26
click at [104, 100] on p "The work being done in your aquaponics greenhouse reminds me of that project, a…" at bounding box center [148, 97] width 183 height 26
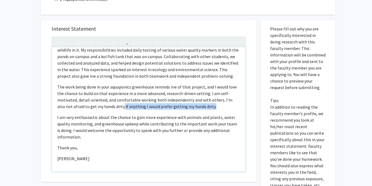
drag, startPoint x: 205, startPoint y: 107, endPoint x: 113, endPoint y: 108, distance: 92.2
click at [113, 108] on p "The work being done in your aquaponics greenhouse reminds me of that project, a…" at bounding box center [148, 97] width 183 height 26
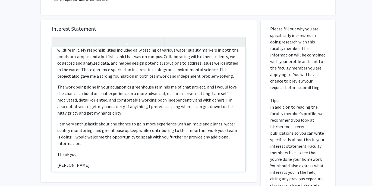
scroll to position [56, 0]
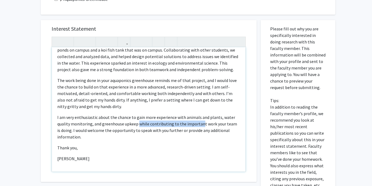
drag, startPoint x: 137, startPoint y: 123, endPoint x: 199, endPoint y: 125, distance: 61.6
click at [199, 125] on p "I am very enthusiastic about the chance to gain more experience with animals an…" at bounding box center [148, 127] width 183 height 26
drag, startPoint x: 68, startPoint y: 131, endPoint x: 136, endPoint y: 125, distance: 68.4
click at [136, 125] on p "I am very enthusiastic about the chance to gain more experience with animals an…" at bounding box center [148, 127] width 183 height 26
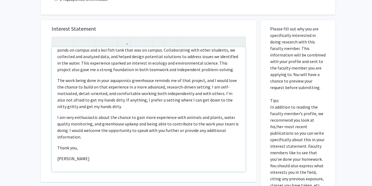
click at [106, 138] on p "I am very enthusiastic about the chance to gain more experience with animals an…" at bounding box center [148, 127] width 183 height 26
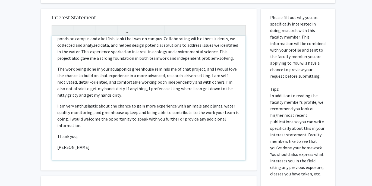
scroll to position [142, 0]
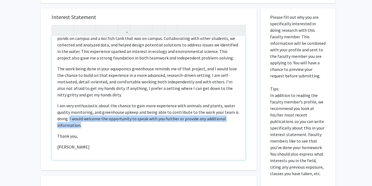
drag, startPoint x: 86, startPoint y: 126, endPoint x: 70, endPoint y: 120, distance: 17.2
click at [70, 120] on p "I am very enthusiastic about the chance to gain more experience with animals an…" at bounding box center [148, 115] width 183 height 26
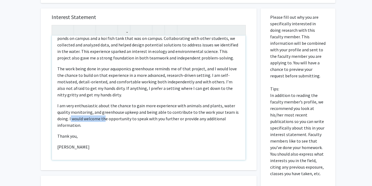
drag, startPoint x: 71, startPoint y: 120, endPoint x: 104, endPoint y: 119, distance: 33.9
click at [104, 120] on p "I am very enthusiastic about the chance to gain more experience with animals an…" at bounding box center [148, 115] width 183 height 26
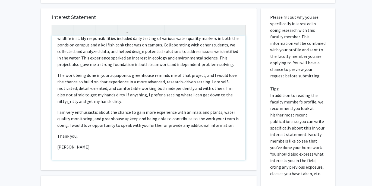
click at [93, 127] on p "I am very enthusiastic about the chance to gain more experience with animals an…" at bounding box center [148, 119] width 183 height 20
click at [156, 125] on p "I am very enthusiastic about the chance to gain more experience with animals an…" at bounding box center [148, 119] width 183 height 20
click at [203, 123] on p "I am very enthusiastic about the chance to gain more experience with animals an…" at bounding box center [148, 119] width 183 height 20
click at [232, 126] on p "I am very enthusiastic about the chance to gain more experience with animals an…" at bounding box center [148, 119] width 183 height 20
click at [234, 126] on p "I am very enthusiastic about the chance to gain more experience with animals an…" at bounding box center [148, 119] width 183 height 20
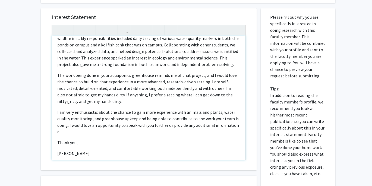
scroll to position [56, 0]
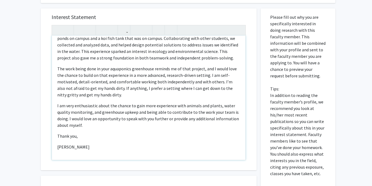
click at [145, 121] on p "I am very enthusiastic about the chance to gain more experience with animals an…" at bounding box center [148, 115] width 183 height 26
click at [141, 125] on p "I am very enthusiastic about the chance to gain more experience with animals an…" at bounding box center [148, 115] width 183 height 26
click at [57, 147] on span "[PERSON_NAME]" at bounding box center [73, 146] width 32 height 5
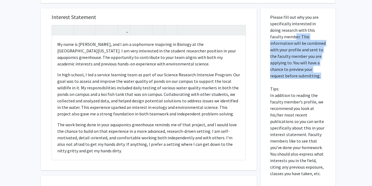
drag, startPoint x: 279, startPoint y: 34, endPoint x: 296, endPoint y: 81, distance: 49.6
click at [296, 81] on p "Please fill out why you are specifically interested in doing research with this…" at bounding box center [298, 95] width 56 height 163
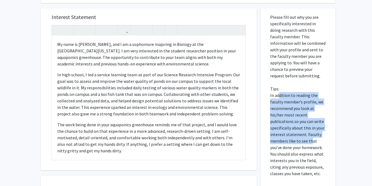
drag, startPoint x: 278, startPoint y: 95, endPoint x: 311, endPoint y: 142, distance: 57.7
click at [310, 142] on p "Please fill out why you are specifically interested in doing research with this…" at bounding box center [298, 95] width 56 height 163
click at [311, 142] on p "Please fill out why you are specifically interested in doing research with this…" at bounding box center [298, 95] width 56 height 163
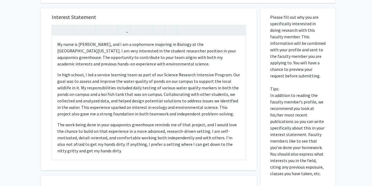
drag, startPoint x: 289, startPoint y: 136, endPoint x: 317, endPoint y: 154, distance: 33.6
click at [317, 154] on p "Please fill out why you are specifically interested in doing research with this…" at bounding box center [298, 95] width 56 height 163
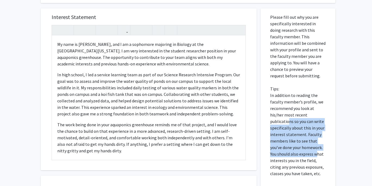
drag, startPoint x: 317, startPoint y: 154, endPoint x: 287, endPoint y: 123, distance: 42.8
click at [287, 123] on p "Please fill out why you are specifically interested in doing research with this…" at bounding box center [298, 95] width 56 height 163
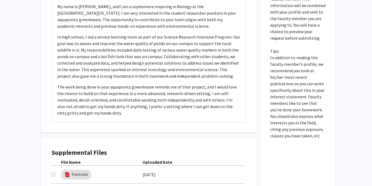
scroll to position [180, 0]
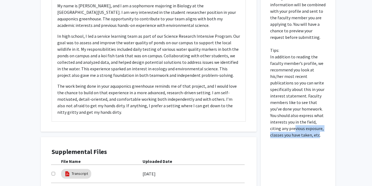
drag, startPoint x: 283, startPoint y: 127, endPoint x: 305, endPoint y: 133, distance: 22.4
click at [305, 133] on p "Please fill out why you are specifically interested in doing research with this…" at bounding box center [298, 56] width 56 height 163
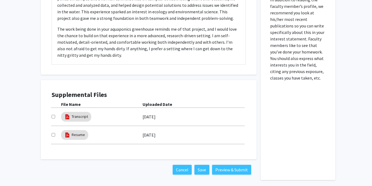
scroll to position [256, 0]
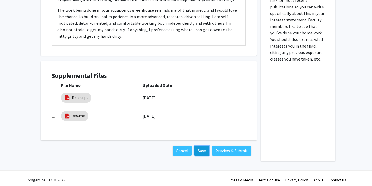
click at [200, 151] on button "Save" at bounding box center [201, 151] width 15 height 10
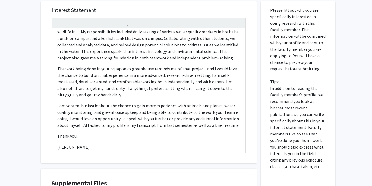
scroll to position [50, 0]
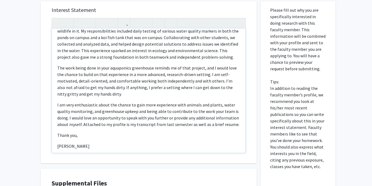
click at [121, 51] on p "In high school, I led a service learning team as part of our Science Research I…" at bounding box center [148, 38] width 183 height 46
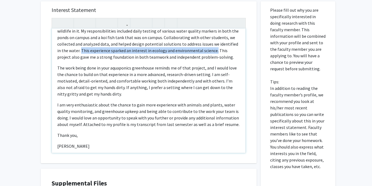
drag, startPoint x: 76, startPoint y: 51, endPoint x: 209, endPoint y: 52, distance: 133.2
click at [209, 52] on p "In high school, I led a service learning team as part of our Science Research I…" at bounding box center [148, 38] width 183 height 46
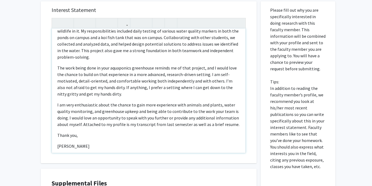
click at [146, 64] on div "My name is [PERSON_NAME], and I am a sophomore majoring in Biology at the [GEOG…" at bounding box center [148, 90] width 193 height 124
click at [125, 60] on p "In high school, I led a service learning team as part of our Science Research I…" at bounding box center [148, 38] width 183 height 46
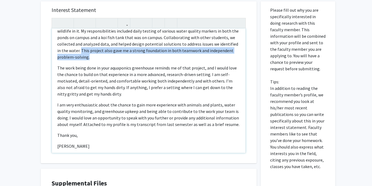
drag, startPoint x: 90, startPoint y: 58, endPoint x: 77, endPoint y: 52, distance: 13.8
click at [77, 52] on p "In high school, I led a service learning team as part of our Science Research I…" at bounding box center [148, 38] width 183 height 46
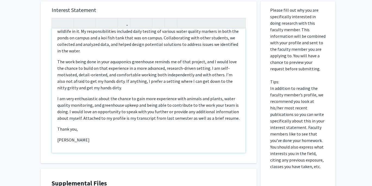
scroll to position [49, 0]
type textarea "<p>My name is [PERSON_NAME], and I am a sophomore majoring in Biology at the [G…"
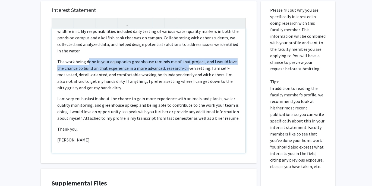
drag, startPoint x: 88, startPoint y: 63, endPoint x: 187, endPoint y: 70, distance: 98.7
click at [187, 70] on p "The work being done in your aquaponics greenhouse reminds me of that project, a…" at bounding box center [148, 74] width 183 height 33
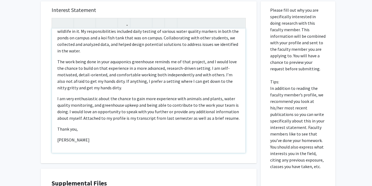
click at [198, 70] on p "The work being done in your aquaponics greenhouse reminds me of that project, a…" at bounding box center [148, 74] width 183 height 33
click at [73, 73] on p "The work being done in your aquaponics greenhouse reminds me of that project, a…" at bounding box center [148, 74] width 183 height 33
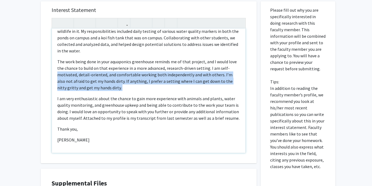
drag, startPoint x: 73, startPoint y: 73, endPoint x: 100, endPoint y: 86, distance: 30.4
click at [100, 86] on p "The work being done in your aquaponics greenhouse reminds me of that project, a…" at bounding box center [148, 74] width 183 height 33
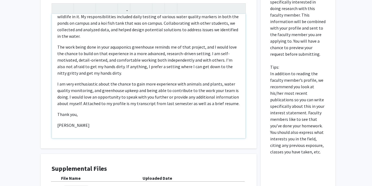
scroll to position [163, 0]
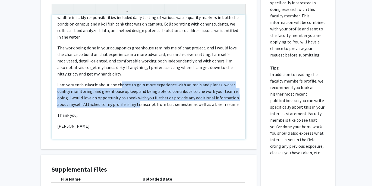
drag, startPoint x: 120, startPoint y: 84, endPoint x: 140, endPoint y: 106, distance: 30.7
click at [139, 106] on p "I am very enthusiastic about the chance to gain more experience with animals an…" at bounding box center [148, 94] width 183 height 26
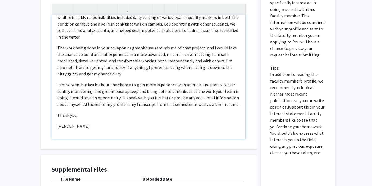
click at [140, 106] on p "I am very enthusiastic about the chance to gain more experience with animals an…" at bounding box center [148, 94] width 183 height 26
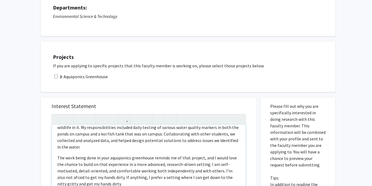
scroll to position [0, 0]
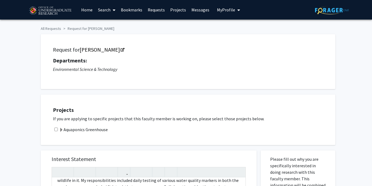
click at [56, 129] on input "checkbox" at bounding box center [56, 129] width 4 height 4
checkbox input "true"
click at [74, 128] on label "Aquaponics Greenhouse" at bounding box center [83, 129] width 49 height 7
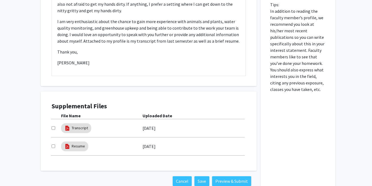
scroll to position [314, 0]
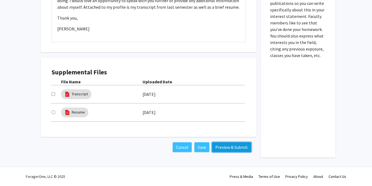
click at [224, 146] on button "Preview & Submit" at bounding box center [231, 147] width 39 height 10
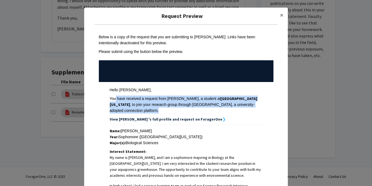
drag, startPoint x: 114, startPoint y: 98, endPoint x: 242, endPoint y: 108, distance: 128.7
click at [242, 108] on div "Hello [PERSON_NAME], You have received a request from [PERSON_NAME], a student …" at bounding box center [186, 104] width 153 height 35
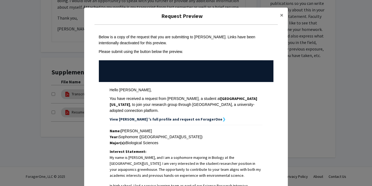
click at [248, 105] on div "You have received a request from [PERSON_NAME], a student at [GEOGRAPHIC_DATA][…" at bounding box center [186, 104] width 153 height 18
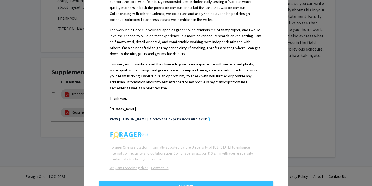
scroll to position [215, 0]
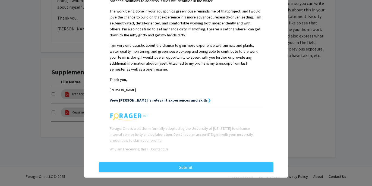
click at [176, 98] on strong "View [PERSON_NAME] 's relevant experiences and skills" at bounding box center [159, 100] width 98 height 5
click at [208, 98] on strong "❯" at bounding box center [209, 100] width 3 height 5
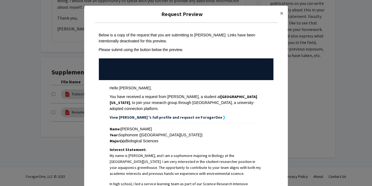
scroll to position [0, 0]
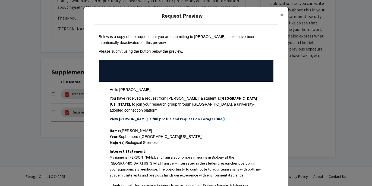
drag, startPoint x: 138, startPoint y: 38, endPoint x: 165, endPoint y: 38, distance: 26.9
click at [150, 38] on div "Below is a copy of the request that you are submitting to [PERSON_NAME]. Links …" at bounding box center [186, 40] width 174 height 12
click at [167, 44] on div "Below is a copy of the request that you are submitting to [PERSON_NAME]. Links …" at bounding box center [186, 40] width 174 height 12
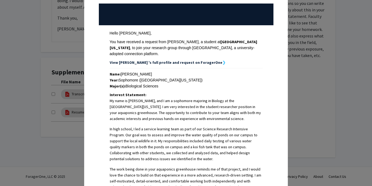
scroll to position [0, 0]
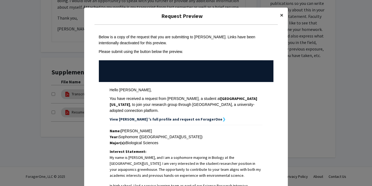
click at [284, 14] on button "×" at bounding box center [281, 15] width 12 height 15
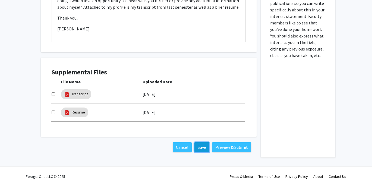
click at [202, 147] on button "Save" at bounding box center [201, 147] width 15 height 10
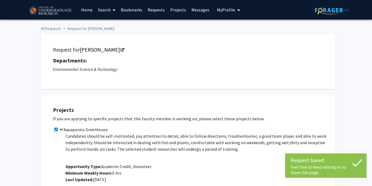
click at [225, 7] on span "My Profile" at bounding box center [226, 9] width 18 height 5
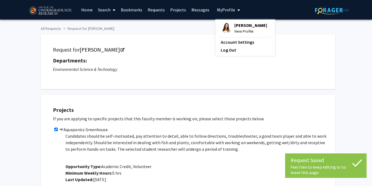
click at [236, 28] on span "View Profile" at bounding box center [250, 31] width 33 height 6
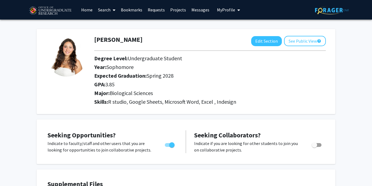
scroll to position [0, 0]
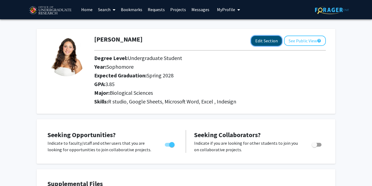
click at [275, 39] on button "Edit Section" at bounding box center [266, 41] width 31 height 10
select select "sophomore"
select select "41: spring_2028"
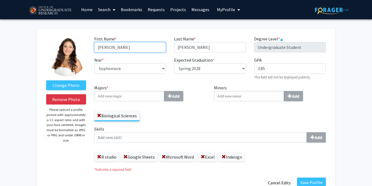
click at [141, 50] on input "[PERSON_NAME]" at bounding box center [130, 47] width 72 height 10
type input "[PERSON_NAME]"
click at [192, 81] on div "First Name * required [PERSON_NAME] Last Name * required [PERSON_NAME] Degree L…" at bounding box center [210, 60] width 240 height 49
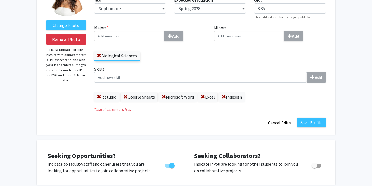
scroll to position [60, 0]
click at [313, 116] on fg-title-edit "First Name * required [PERSON_NAME] Last Name * required [PERSON_NAME] Degree L…" at bounding box center [209, 52] width 231 height 152
click at [313, 121] on button "Save Profile" at bounding box center [311, 123] width 29 height 10
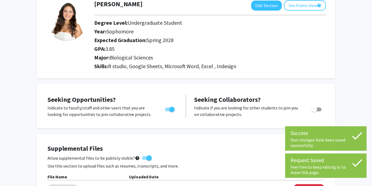
scroll to position [0, 0]
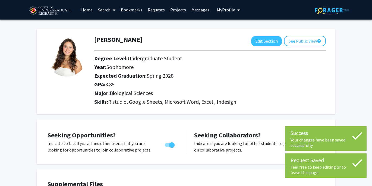
click at [154, 11] on link "Requests" at bounding box center [156, 9] width 23 height 19
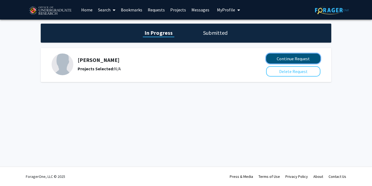
click at [307, 59] on button "Continue Request" at bounding box center [293, 58] width 54 height 10
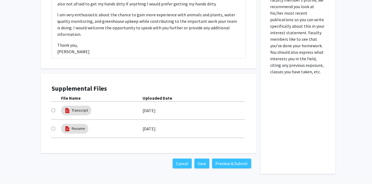
scroll to position [260, 0]
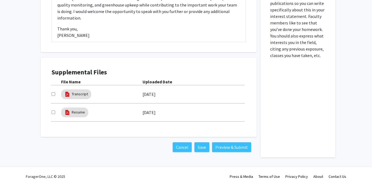
click at [54, 93] on input "checkbox" at bounding box center [54, 94] width 4 height 4
checkbox input "true"
click at [54, 110] on input "checkbox" at bounding box center [54, 112] width 4 height 4
checkbox input "true"
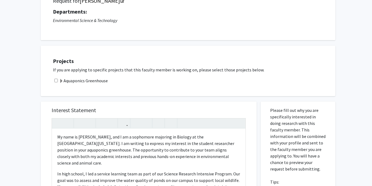
scroll to position [38, 0]
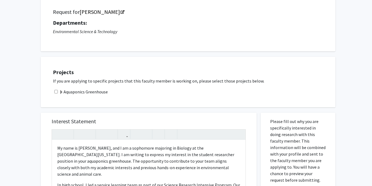
click at [55, 92] on input "checkbox" at bounding box center [56, 92] width 4 height 4
checkbox input "true"
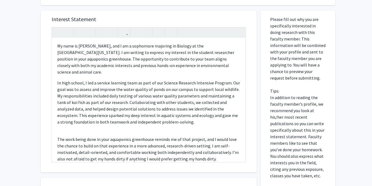
scroll to position [260, 0]
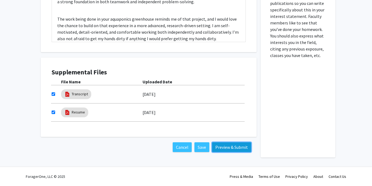
click at [234, 143] on button "Preview & Submit" at bounding box center [231, 147] width 39 height 10
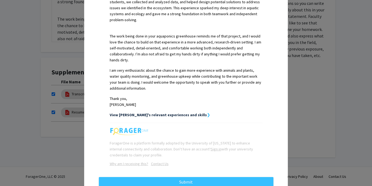
scroll to position [216, 0]
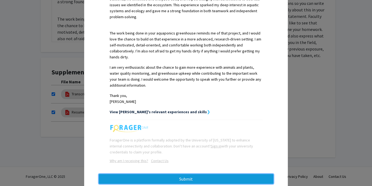
click at [156, 174] on button "Submit" at bounding box center [186, 179] width 174 height 10
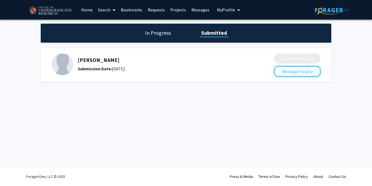
click at [283, 69] on button "Message Faculty" at bounding box center [297, 71] width 46 height 10
click at [148, 32] on h1 "In Progress" at bounding box center [157, 33] width 29 height 8
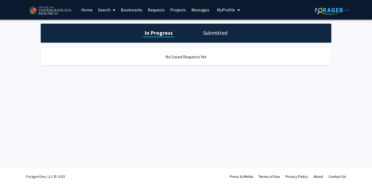
click at [218, 30] on h1 "Submitted" at bounding box center [215, 33] width 28 height 8
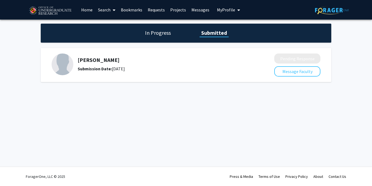
click at [106, 9] on link "Search" at bounding box center [106, 9] width 23 height 19
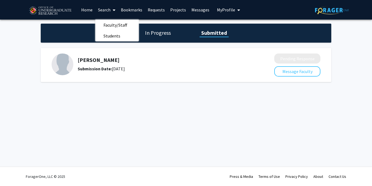
click at [139, 10] on link "Bookmarks" at bounding box center [131, 9] width 27 height 19
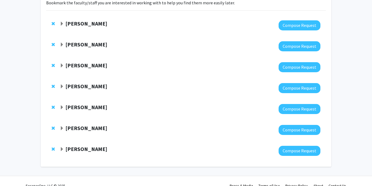
scroll to position [54, 0]
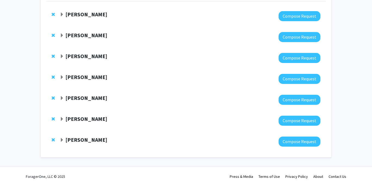
click at [62, 117] on span "Expand Heather Wipfli Bookmark" at bounding box center [62, 119] width 4 height 4
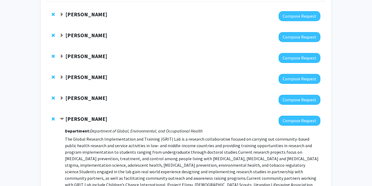
click at [62, 117] on span "Contract Heather Wipfli Bookmark" at bounding box center [62, 119] width 4 height 4
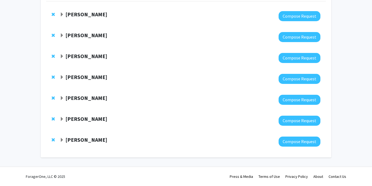
scroll to position [0, 0]
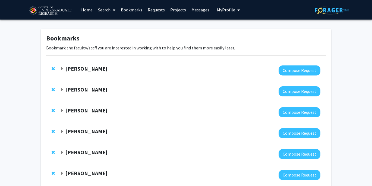
click at [111, 10] on span at bounding box center [112, 10] width 5 height 19
click at [116, 27] on span "Faculty/Staff" at bounding box center [115, 25] width 40 height 11
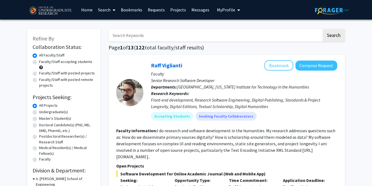
click at [39, 61] on label "Faculty/Staff accepting students" at bounding box center [65, 62] width 53 height 6
click at [39, 61] on input "Faculty/Staff accepting students" at bounding box center [41, 61] width 4 height 4
radio input "true"
click at [149, 35] on input "Search Keywords" at bounding box center [215, 35] width 213 height 12
type input "[PERSON_NAME]"
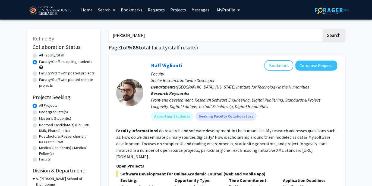
click at [322, 29] on button "Search" at bounding box center [333, 35] width 22 height 12
radio input "true"
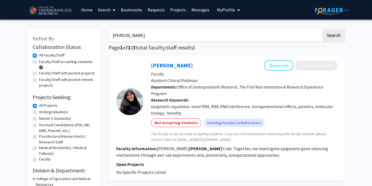
click at [39, 62] on label "Faculty/Staff accepting students" at bounding box center [65, 62] width 53 height 6
click at [39, 62] on input "Faculty/Staff accepting students" at bounding box center [41, 61] width 4 height 4
radio input "true"
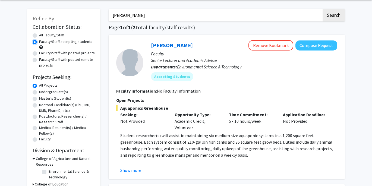
scroll to position [20, 0]
drag, startPoint x: 139, startPoint y: 16, endPoint x: 96, endPoint y: 16, distance: 43.4
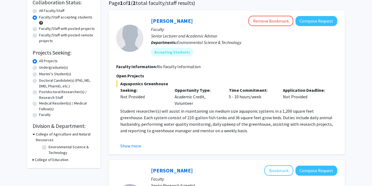
scroll to position [48, 0]
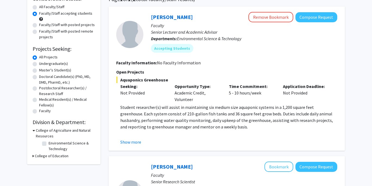
click at [39, 63] on label "Undergraduate(s)" at bounding box center [53, 64] width 29 height 6
click at [39, 63] on input "Undergraduate(s)" at bounding box center [41, 63] width 4 height 4
radio input "true"
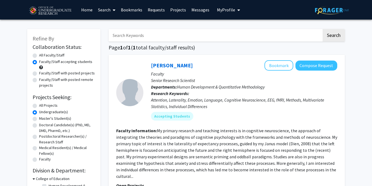
click at [39, 107] on label "All Projects" at bounding box center [48, 106] width 18 height 6
click at [39, 106] on input "All Projects" at bounding box center [41, 105] width 4 height 4
radio input "true"
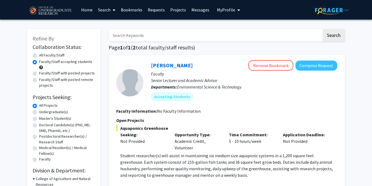
click at [136, 37] on input "Search Keywords" at bounding box center [215, 35] width 213 height 12
click at [209, 56] on div "[PERSON_NAME] Remove Bookmark Compose Request Faculty Senior Lecturer and Acade…" at bounding box center [227, 127] width 236 height 144
click at [176, 38] on input "Search Keywords" at bounding box center [215, 35] width 213 height 12
type input "medical"
click at [322, 29] on button "Search" at bounding box center [333, 35] width 22 height 12
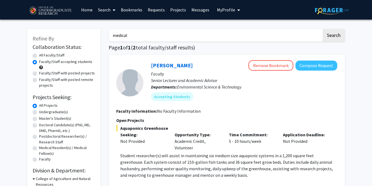
radio input "true"
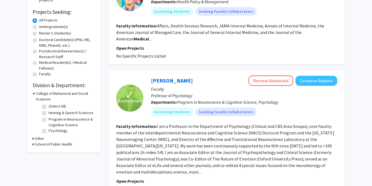
scroll to position [87, 0]
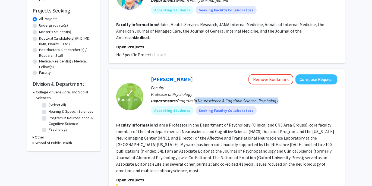
drag, startPoint x: 195, startPoint y: 94, endPoint x: 276, endPoint y: 97, distance: 81.2
click at [276, 97] on div "[PERSON_NAME] Remove Bookmark Compose Request Faculty Professor of Psychology D…" at bounding box center [240, 96] width 194 height 45
click at [276, 104] on fg-user-badges "Accepting Students Seeking Faculty Collaborators" at bounding box center [244, 109] width 186 height 11
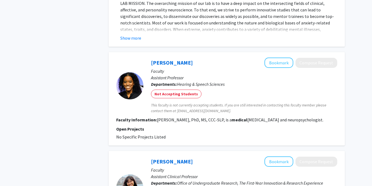
scroll to position [0, 0]
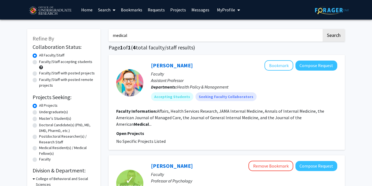
drag, startPoint x: 149, startPoint y: 35, endPoint x: 115, endPoint y: 33, distance: 34.2
click at [115, 33] on input "medical" at bounding box center [215, 35] width 213 height 12
type input "m"
click at [322, 29] on button "Search" at bounding box center [333, 35] width 22 height 12
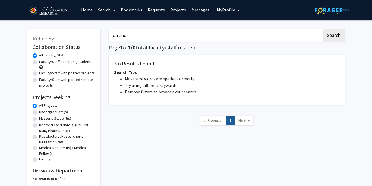
click at [139, 40] on input "cardiac" at bounding box center [215, 35] width 213 height 12
type input "cardio"
click at [322, 29] on button "Search" at bounding box center [333, 35] width 22 height 12
drag, startPoint x: 144, startPoint y: 40, endPoint x: 98, endPoint y: 35, distance: 46.4
click at [99, 35] on div "Refine By Collaboration Status: Collaboration Status All Faculty/Staff Collabor…" at bounding box center [186, 105] width 326 height 163
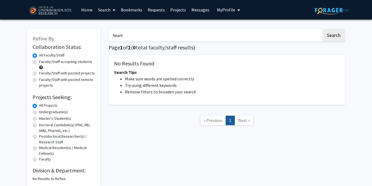
type input "heart"
click at [322, 29] on button "Search" at bounding box center [333, 35] width 22 height 12
drag, startPoint x: 132, startPoint y: 34, endPoint x: 104, endPoint y: 34, distance: 28.5
click at [104, 34] on div "Refine By Collaboration Status: Collaboration Status All Faculty/Staff Collabor…" at bounding box center [186, 105] width 326 height 163
click at [322, 29] on button "Search" at bounding box center [333, 35] width 22 height 12
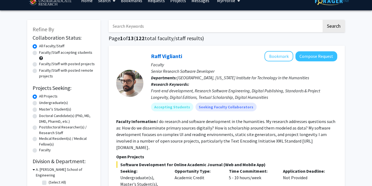
scroll to position [12, 0]
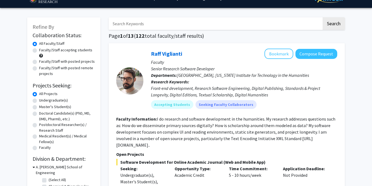
click at [39, 50] on label "Faculty/Staff accepting students" at bounding box center [65, 50] width 53 height 6
click at [39, 50] on input "Faculty/Staff accepting students" at bounding box center [41, 49] width 4 height 4
radio input "true"
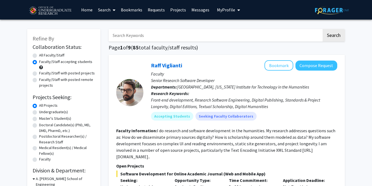
click at [197, 9] on link "Messages" at bounding box center [200, 9] width 23 height 19
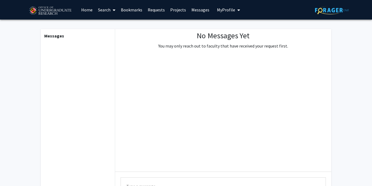
click at [179, 9] on link "Projects" at bounding box center [177, 9] width 21 height 19
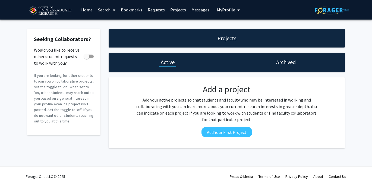
click at [156, 9] on link "Requests" at bounding box center [156, 9] width 23 height 19
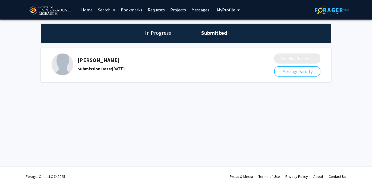
click at [128, 8] on link "Bookmarks" at bounding box center [131, 9] width 27 height 19
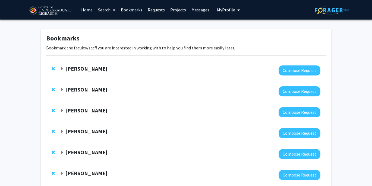
click at [106, 9] on link "Search" at bounding box center [106, 9] width 23 height 19
click at [89, 9] on link "Home" at bounding box center [86, 9] width 17 height 19
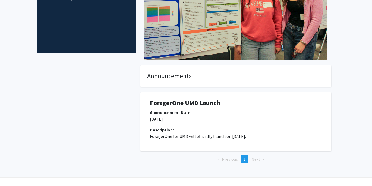
scroll to position [99, 0]
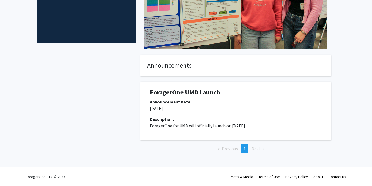
drag, startPoint x: 164, startPoint y: 124, endPoint x: 283, endPoint y: 125, distance: 118.5
click at [283, 125] on p "ForagerOne for UMD will officially launch on [DATE]." at bounding box center [236, 125] width 172 height 7
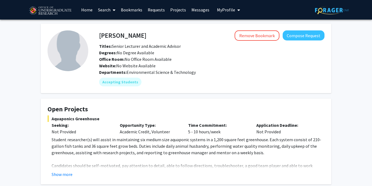
drag, startPoint x: 137, startPoint y: 45, endPoint x: 177, endPoint y: 67, distance: 45.1
click at [177, 67] on div "Titles: Senior Lecturer and Academic Advisor Degrees: No Degree Available Offic…" at bounding box center [211, 56] width 233 height 26
click at [177, 67] on div "Website: No Website Available" at bounding box center [211, 65] width 233 height 7
drag, startPoint x: 192, startPoint y: 74, endPoint x: 135, endPoint y: 55, distance: 60.9
click at [135, 55] on div "Jose-Luis Izursa Remove Bookmark Compose Request Titles: Senior Lecturer and Ac…" at bounding box center [206, 58] width 236 height 56
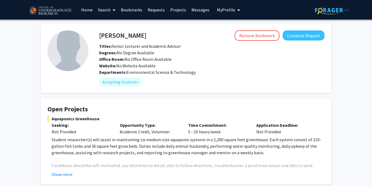
click at [135, 55] on span "Degrees: No Degree Available" at bounding box center [126, 52] width 55 height 5
drag, startPoint x: 145, startPoint y: 35, endPoint x: 101, endPoint y: 35, distance: 43.9
click at [101, 35] on div "Jose-Luis Izursa Remove Bookmark Compose Request" at bounding box center [211, 35] width 233 height 10
copy h4 "ose-Luis Izursa"
click at [262, 69] on div "Departments: Environmental Science & Technology" at bounding box center [211, 72] width 225 height 7
